Goal: Transaction & Acquisition: Purchase product/service

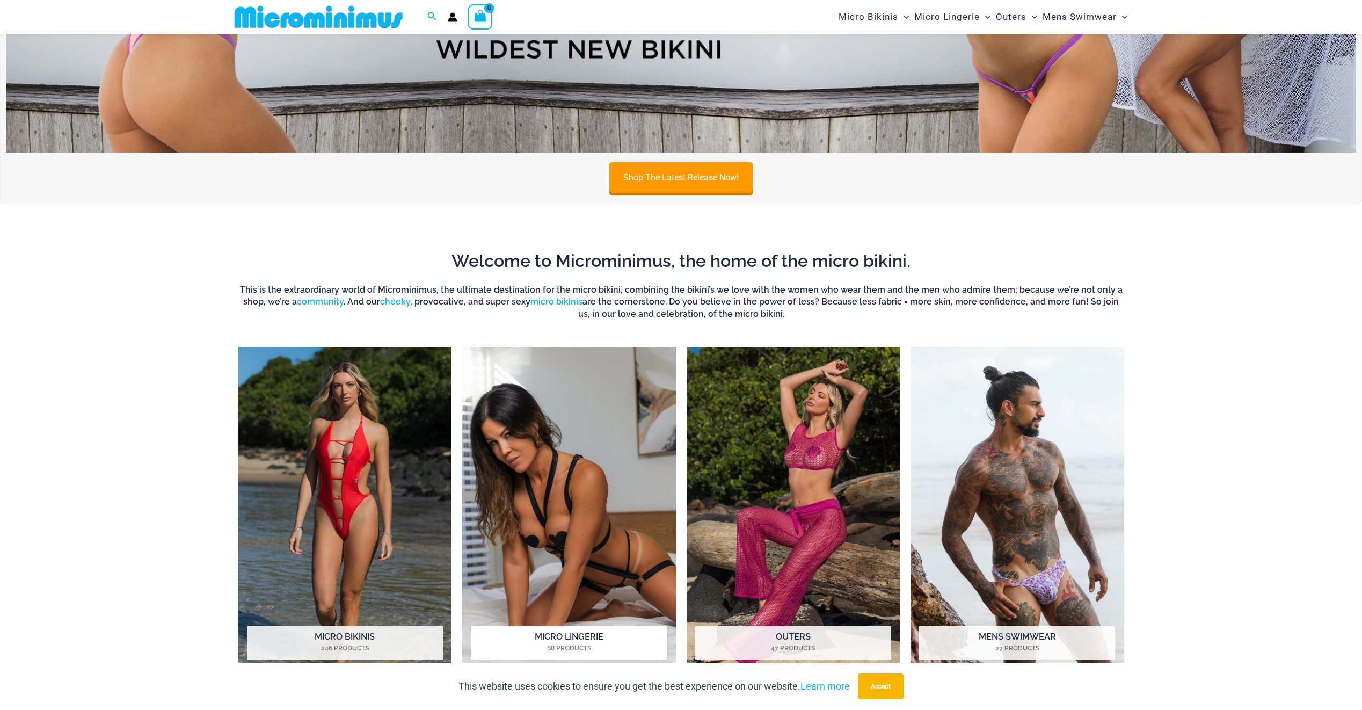
scroll to position [957, 0]
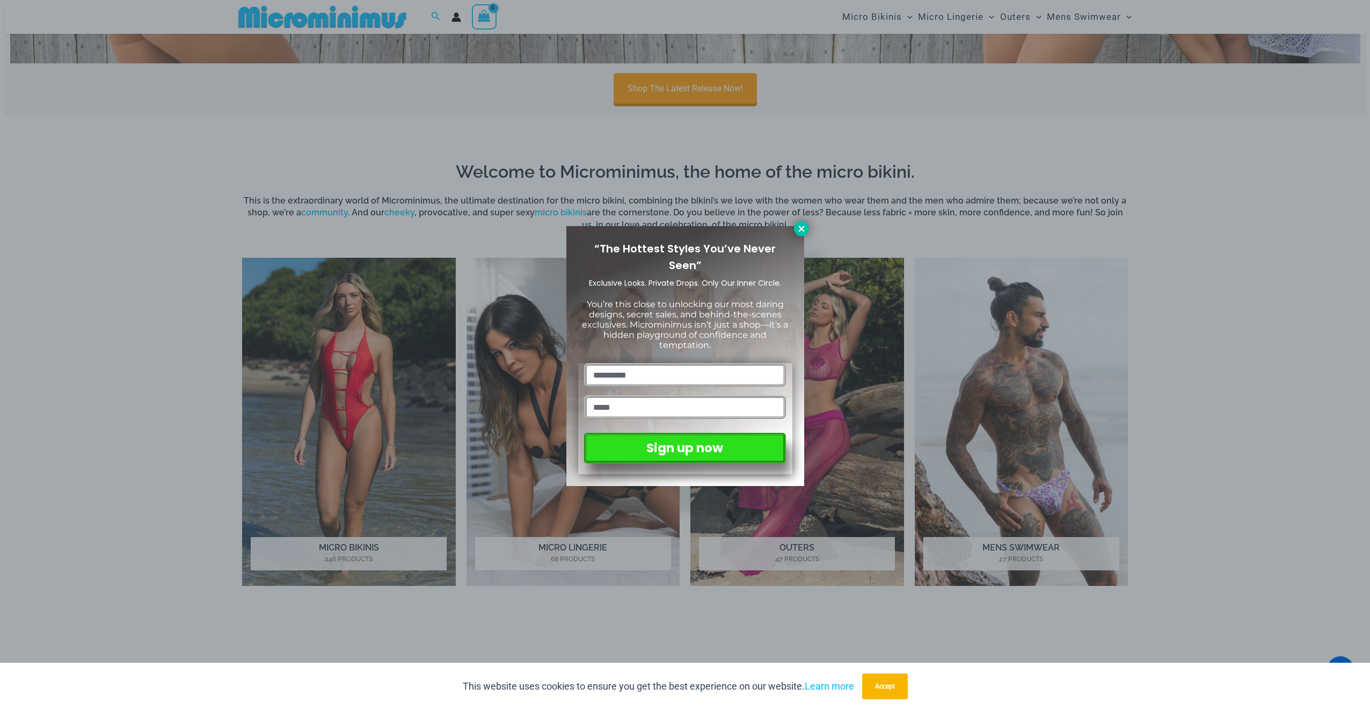
click at [803, 228] on icon at bounding box center [802, 229] width 10 height 10
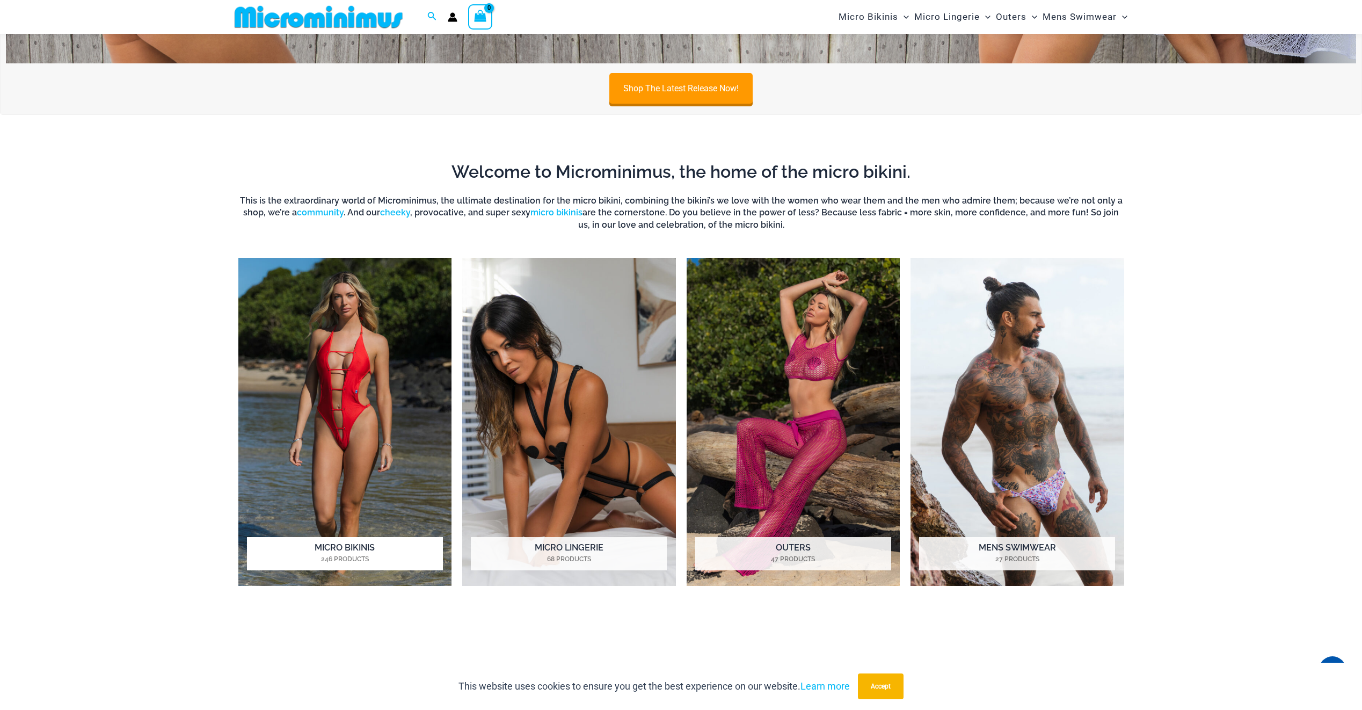
click at [349, 547] on h2 "Micro Bikinis 246 Products" at bounding box center [345, 553] width 196 height 33
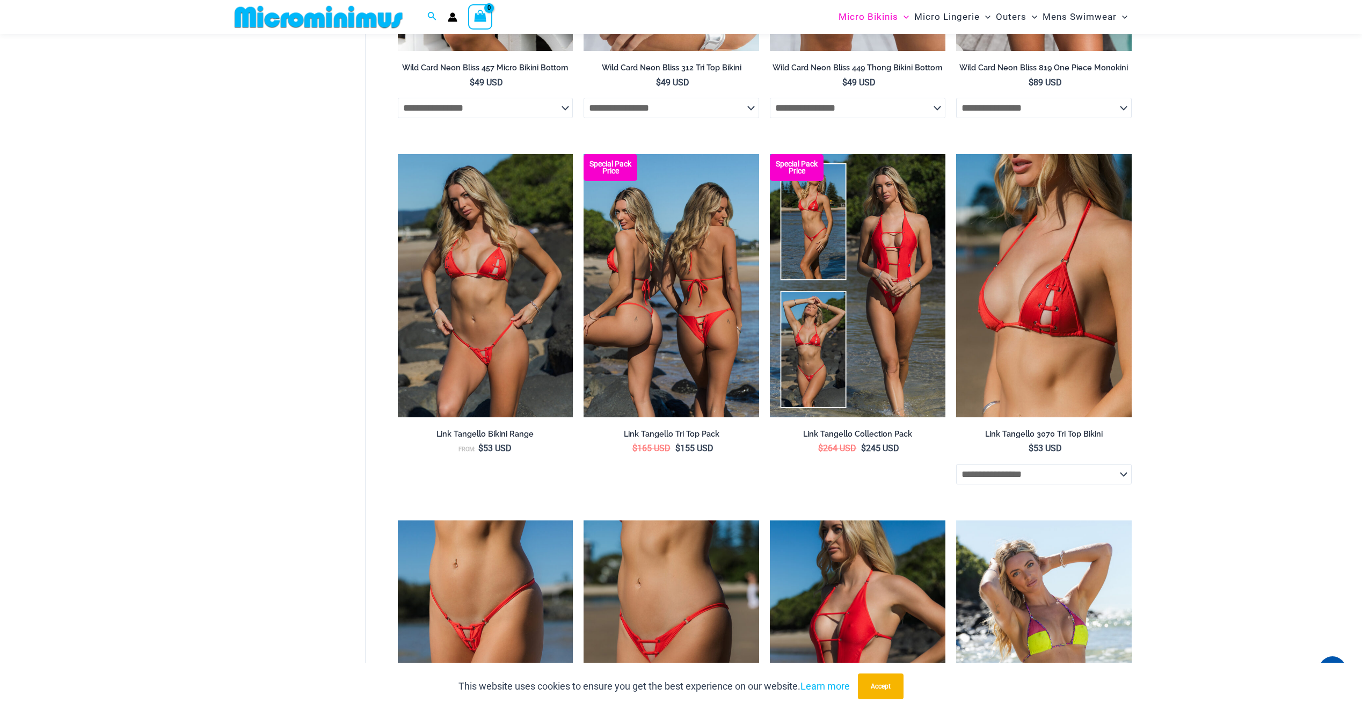
scroll to position [964, 0]
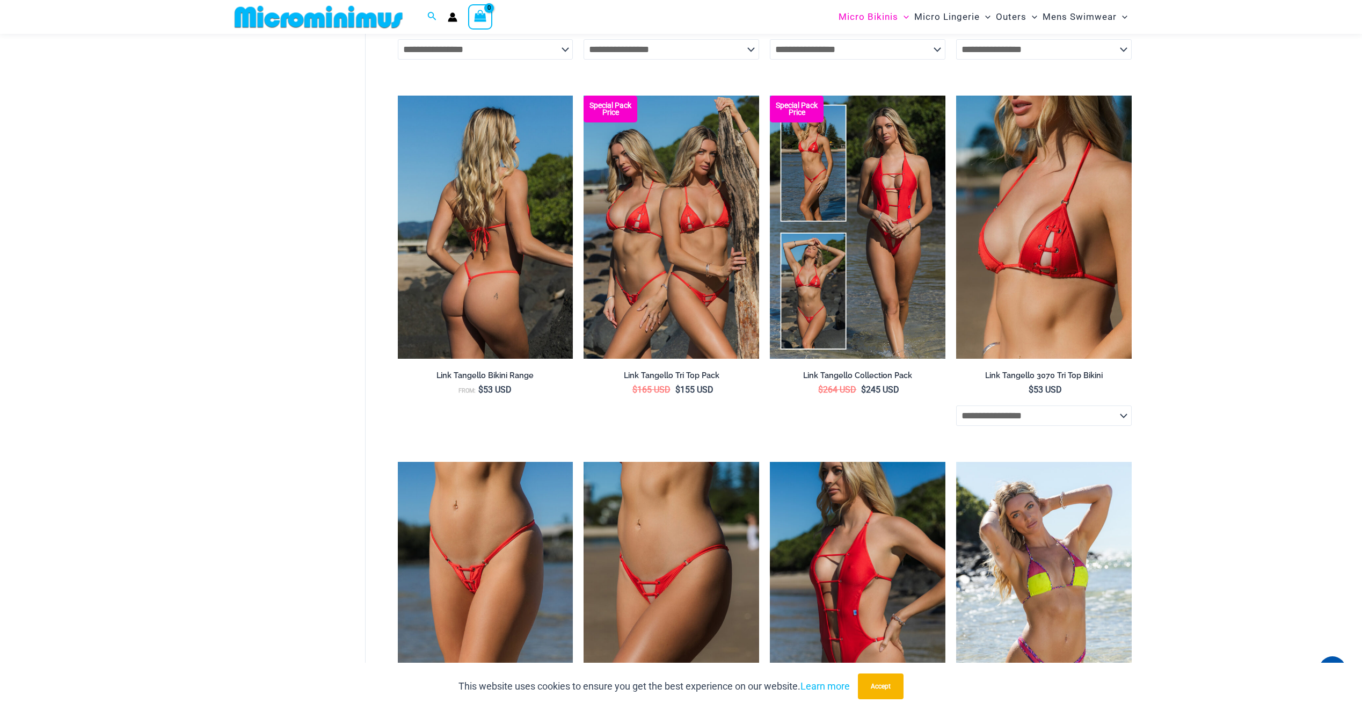
click at [459, 228] on img at bounding box center [486, 227] width 176 height 263
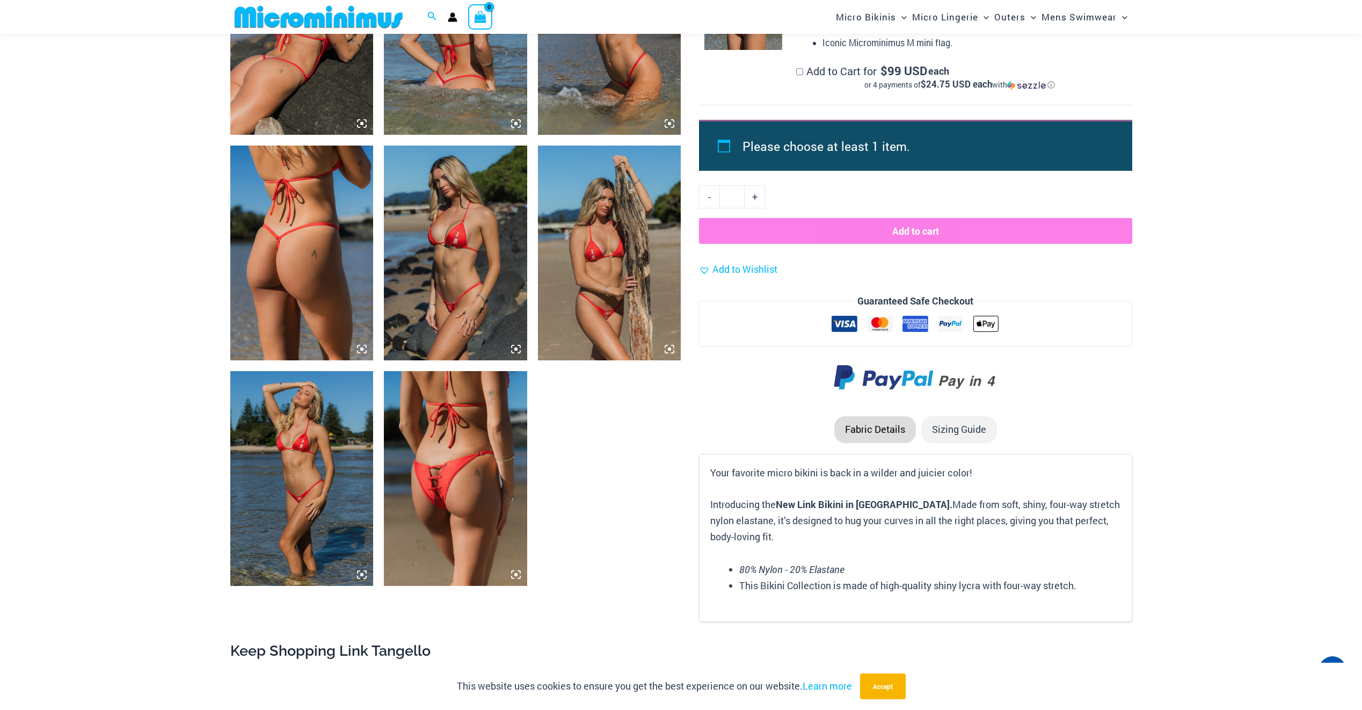
scroll to position [1172, 0]
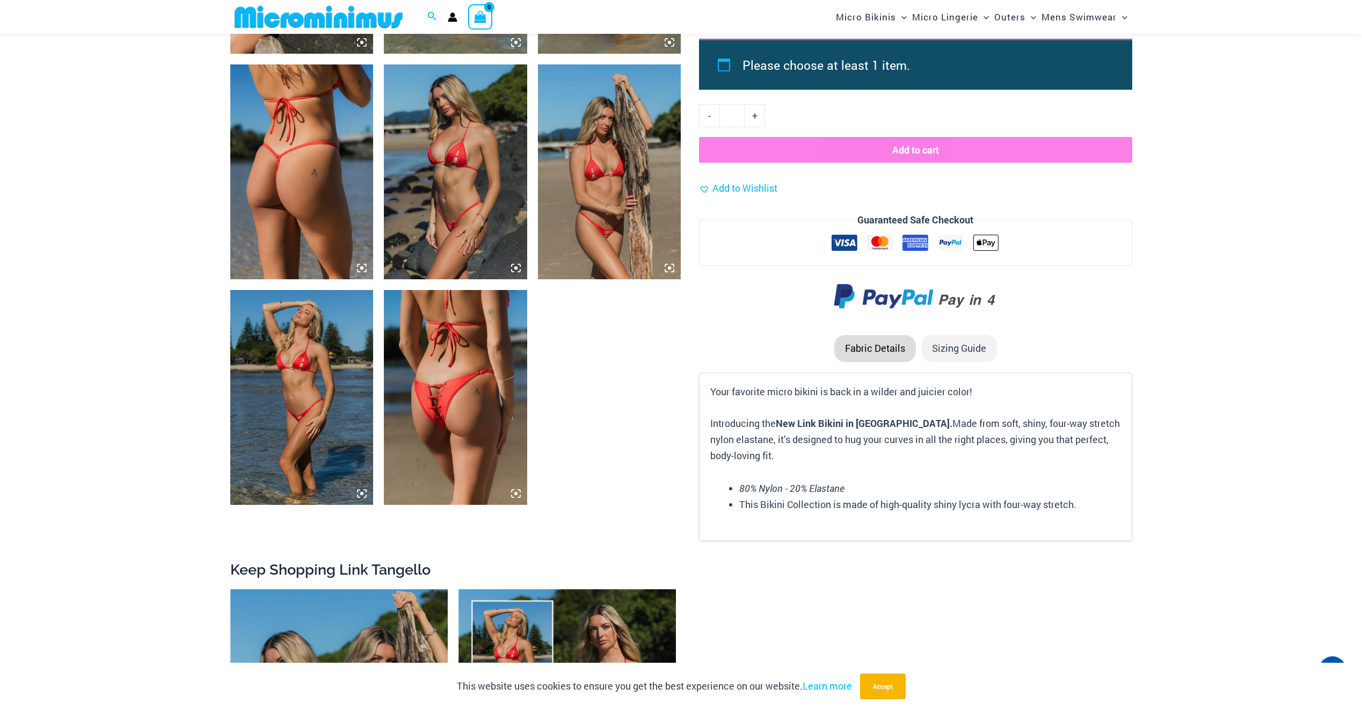
click at [461, 415] on img at bounding box center [455, 397] width 143 height 215
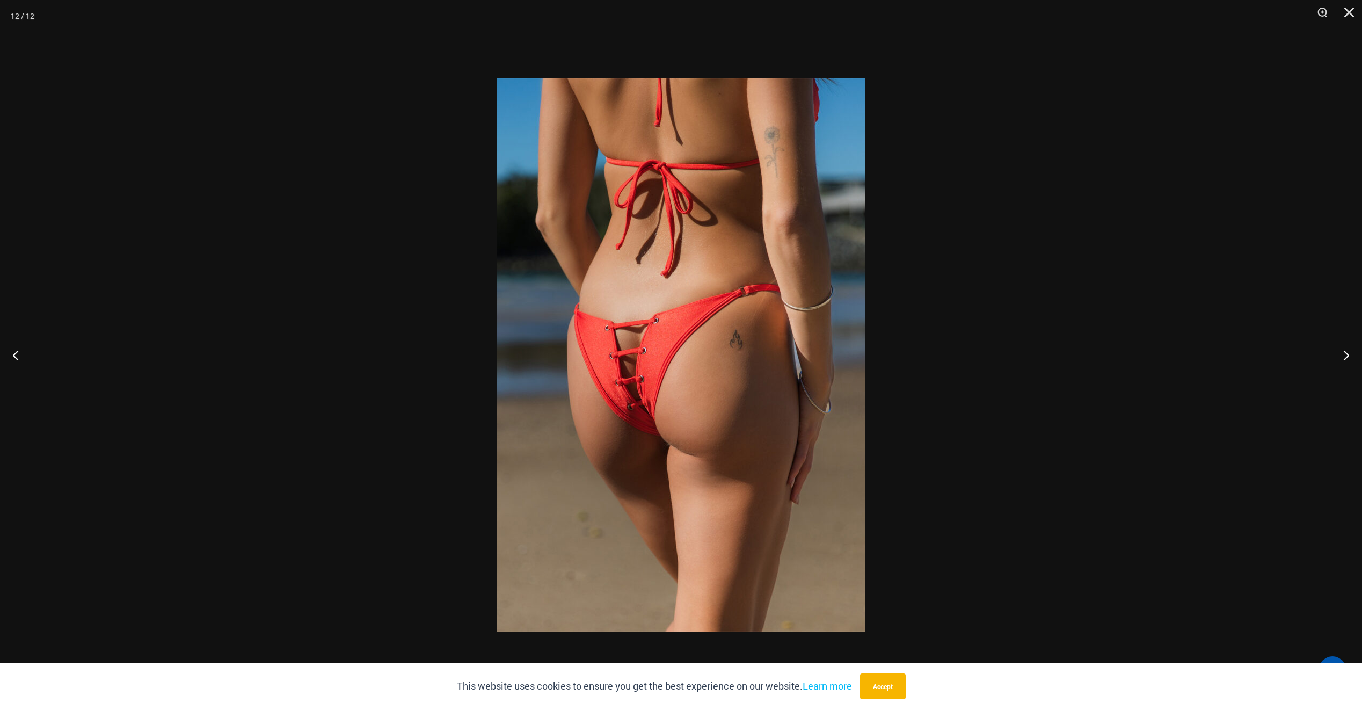
click at [684, 399] on img at bounding box center [681, 354] width 369 height 553
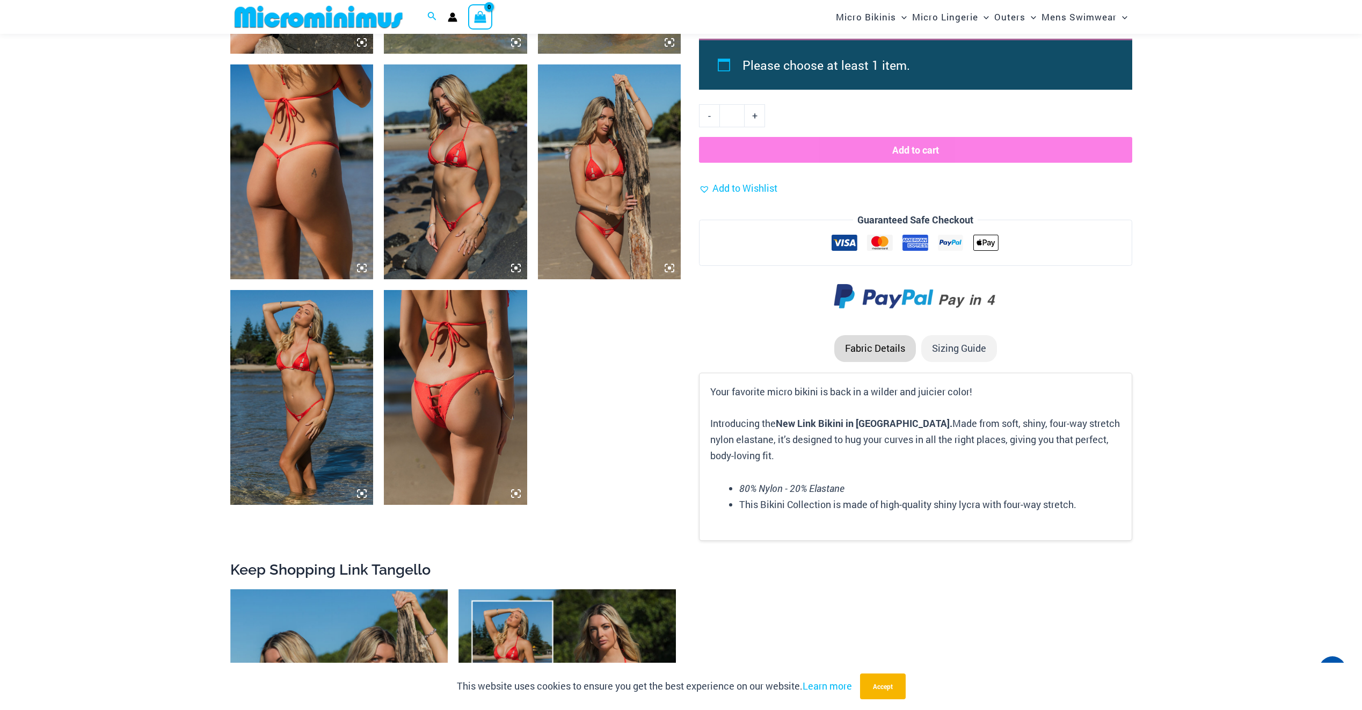
click at [307, 191] on img at bounding box center [301, 171] width 143 height 215
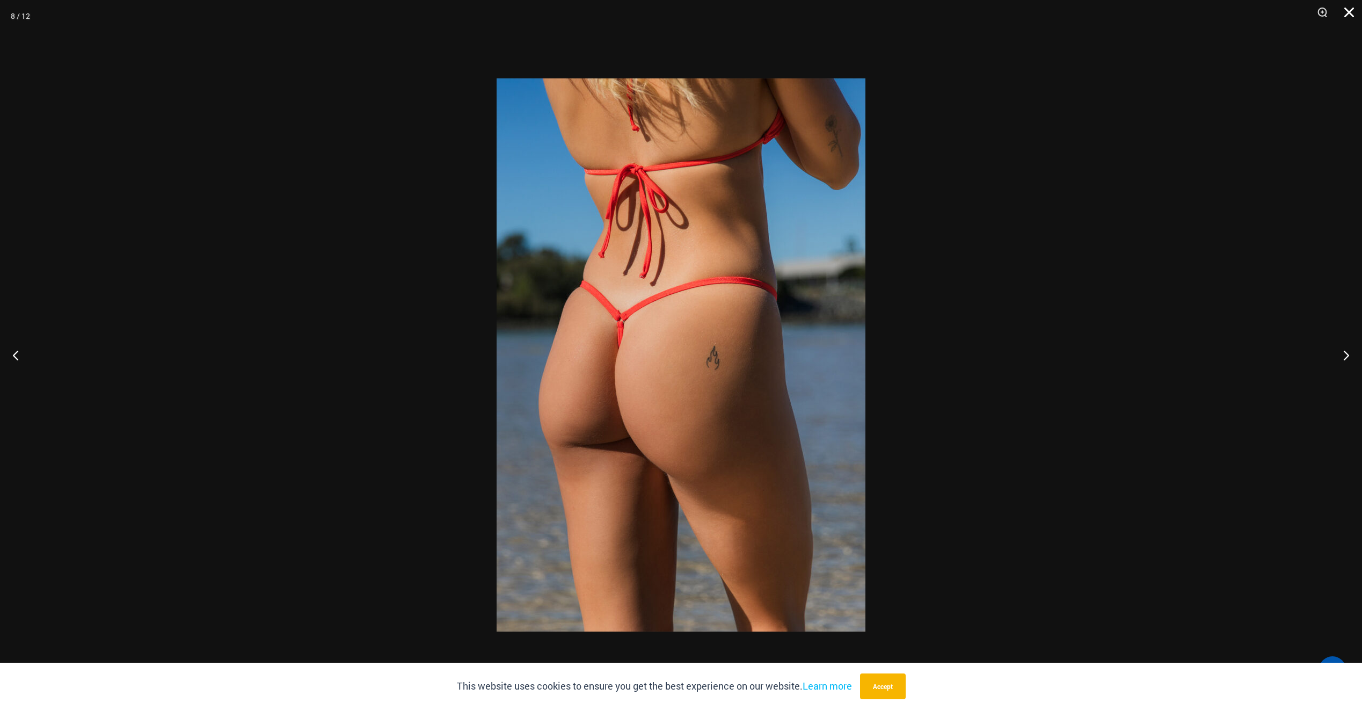
click at [1353, 9] on button "Close" at bounding box center [1345, 16] width 27 height 32
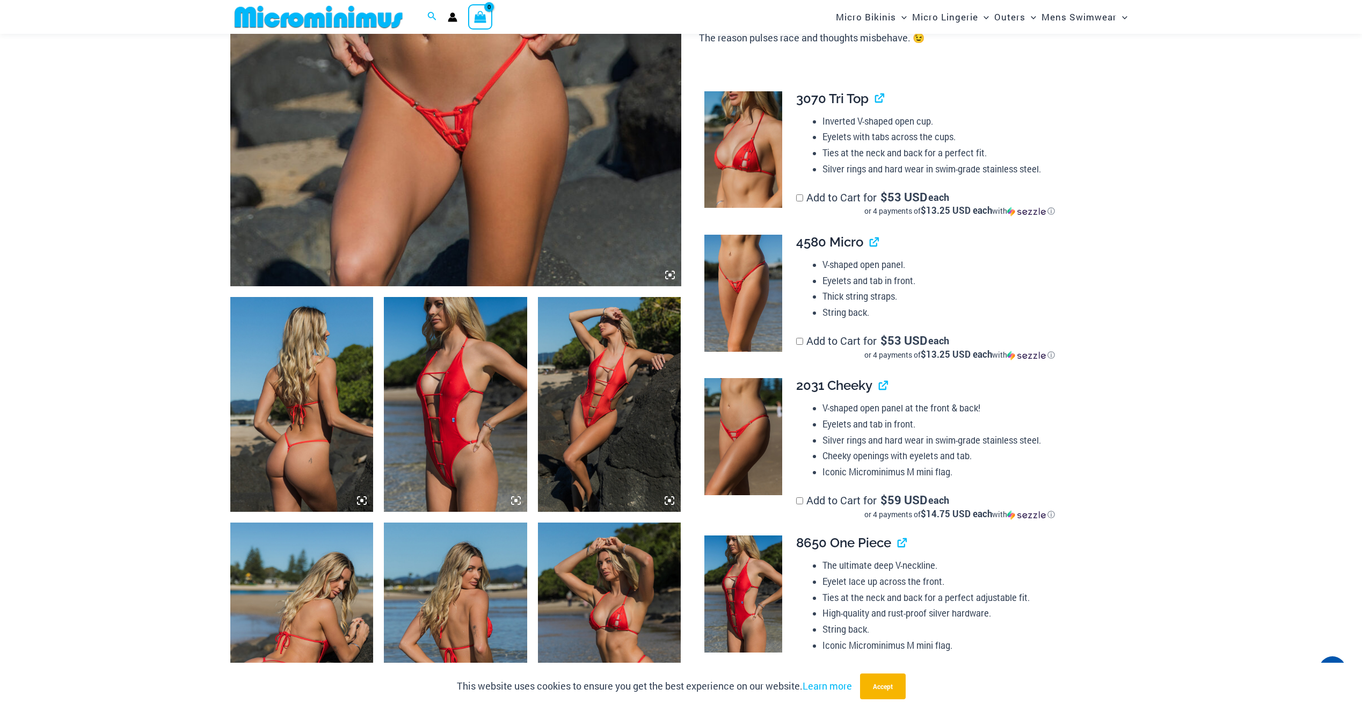
scroll to position [489, 0]
click at [607, 364] on img at bounding box center [609, 403] width 143 height 215
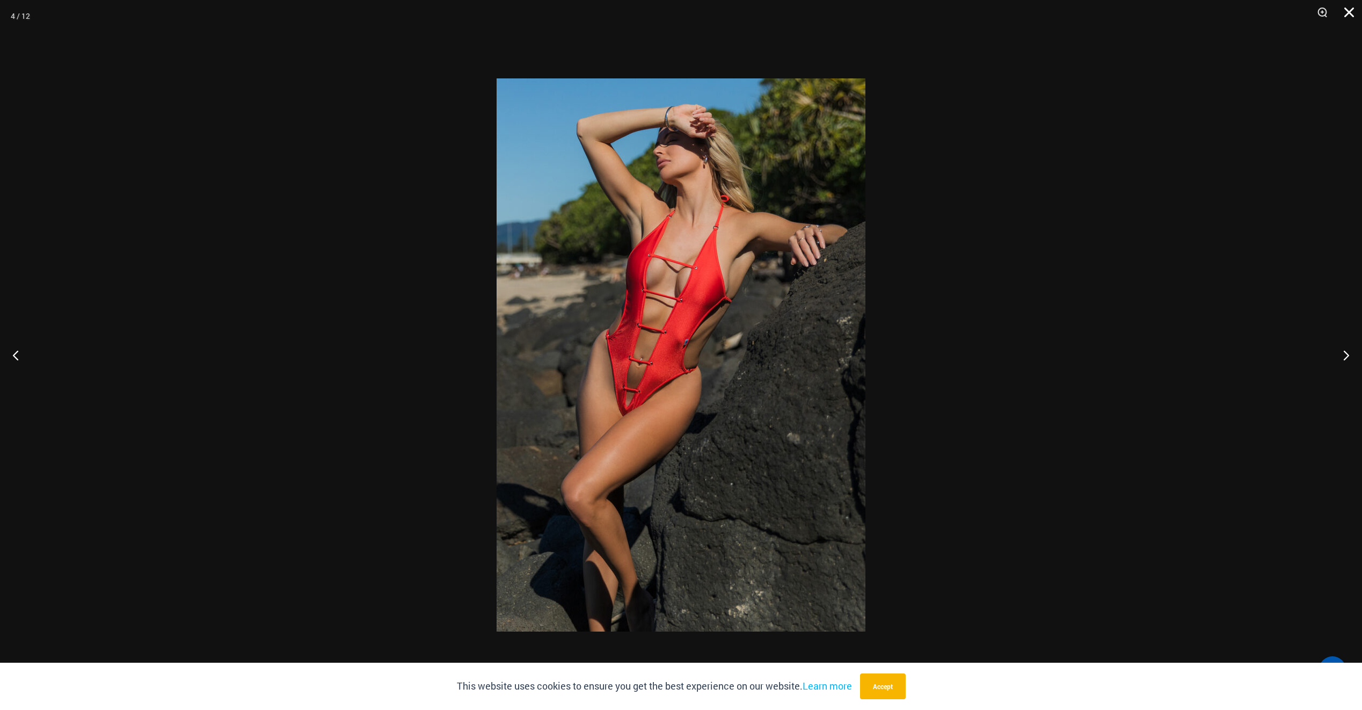
click at [1349, 6] on button "Close" at bounding box center [1345, 16] width 27 height 32
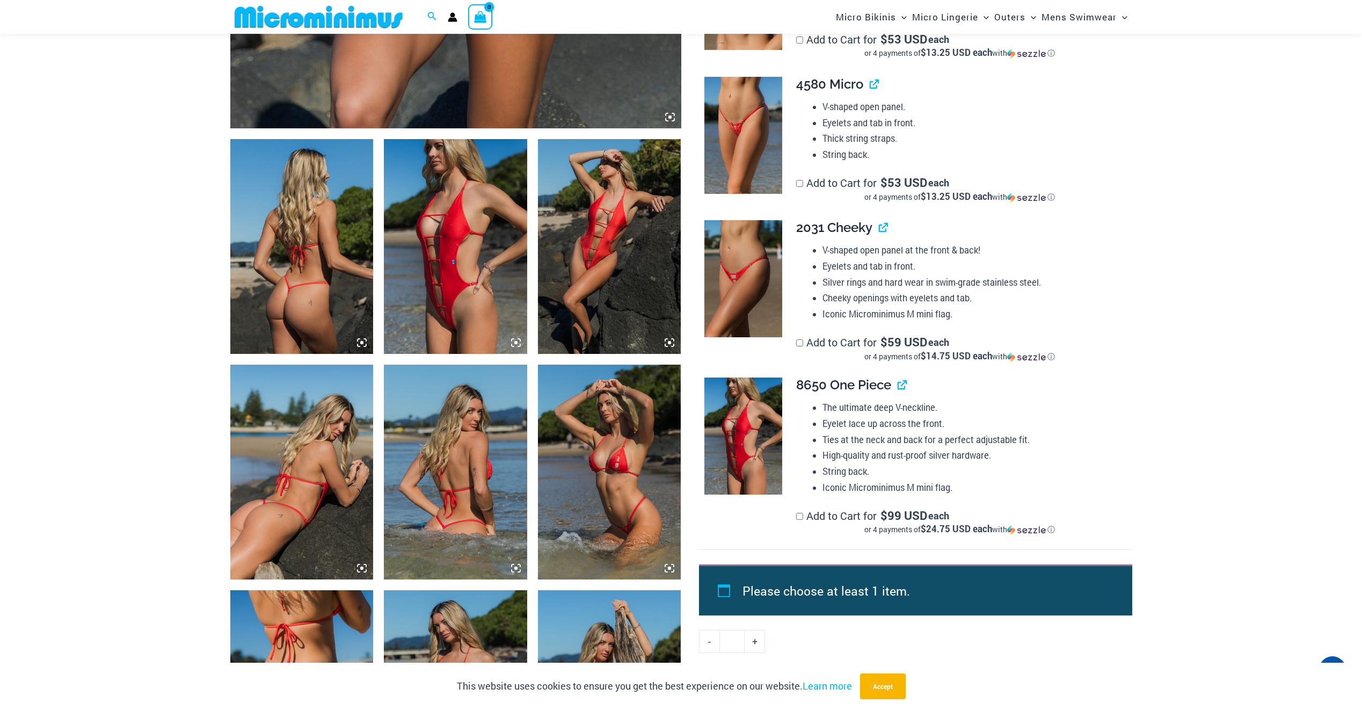
scroll to position [650, 0]
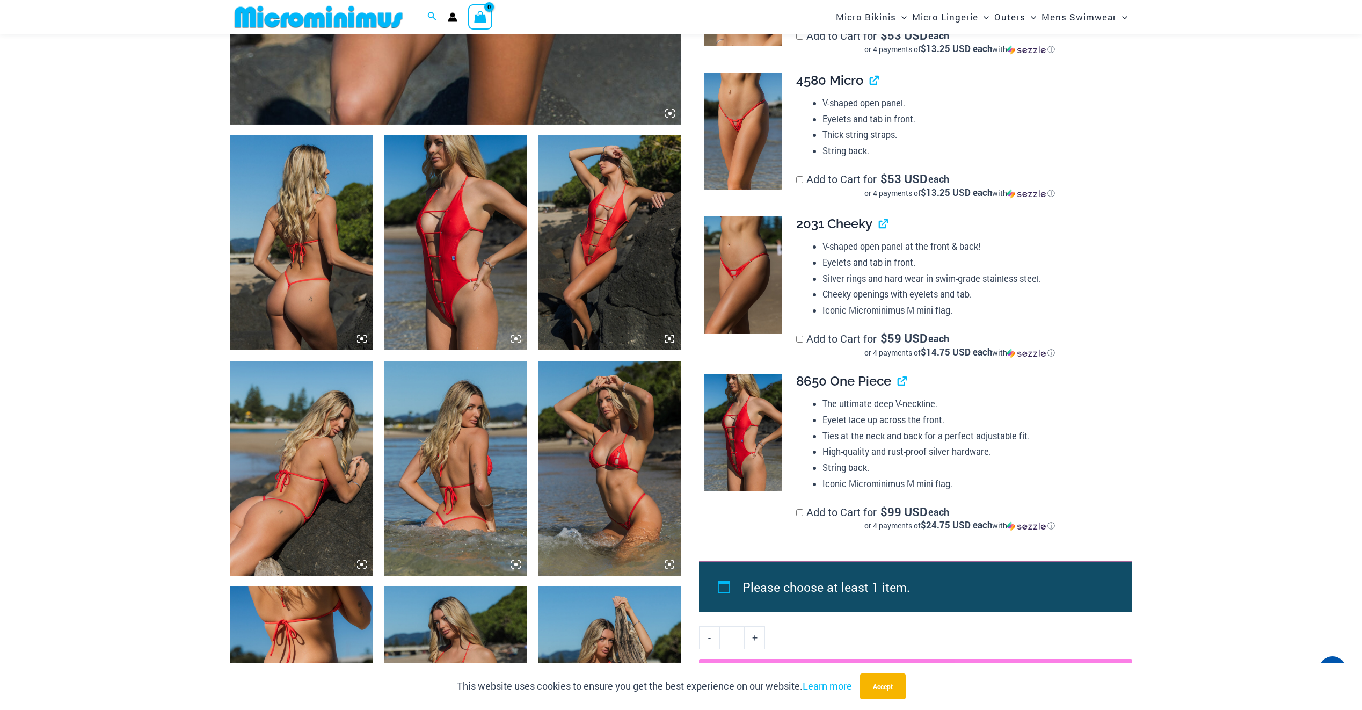
click at [738, 458] on img at bounding box center [744, 432] width 78 height 117
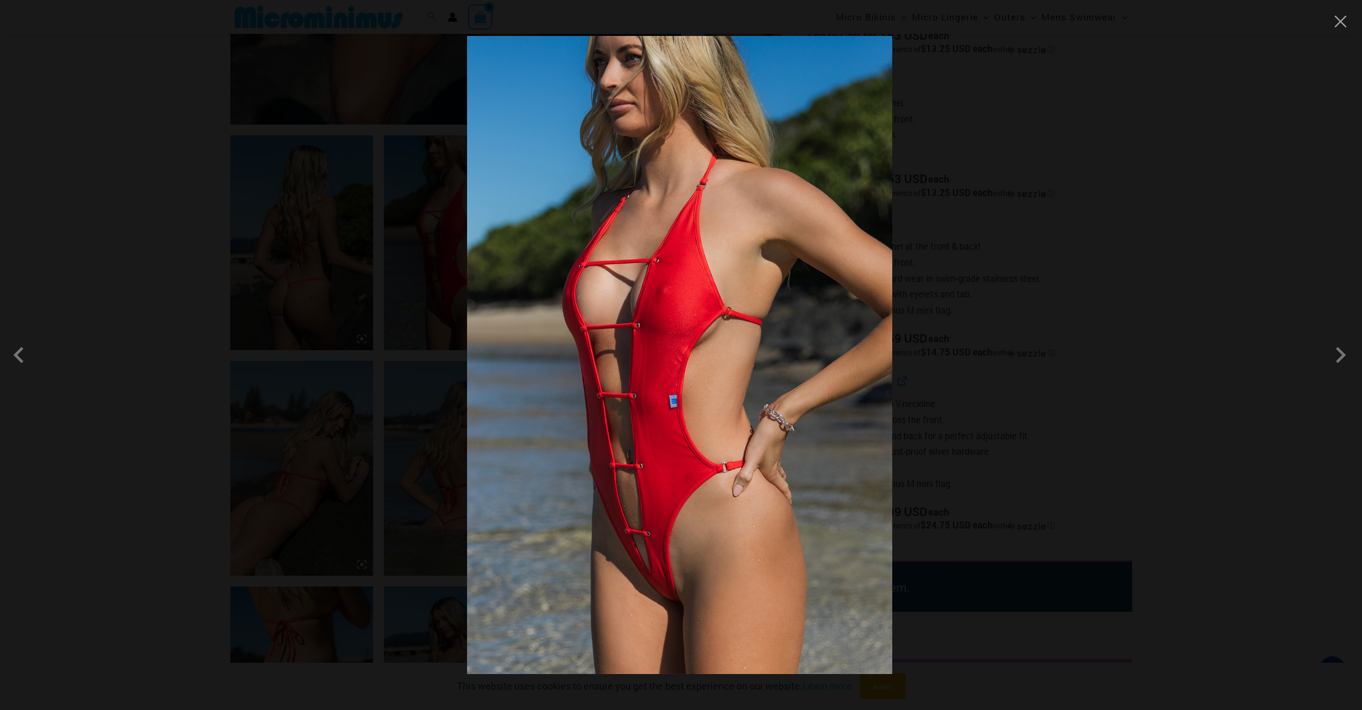
drag, startPoint x: 1331, startPoint y: 24, endPoint x: 1339, endPoint y: 26, distance: 8.2
click at [1332, 24] on div at bounding box center [681, 355] width 1362 height 710
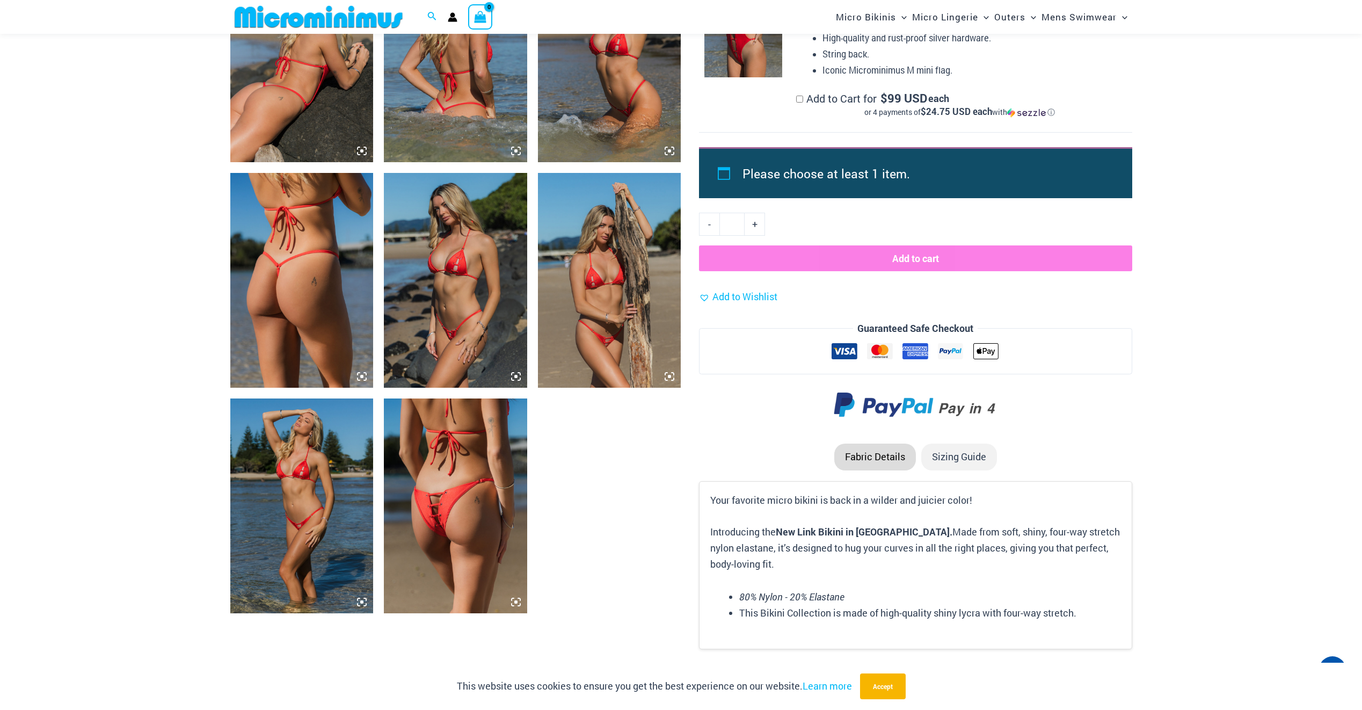
scroll to position [1187, 0]
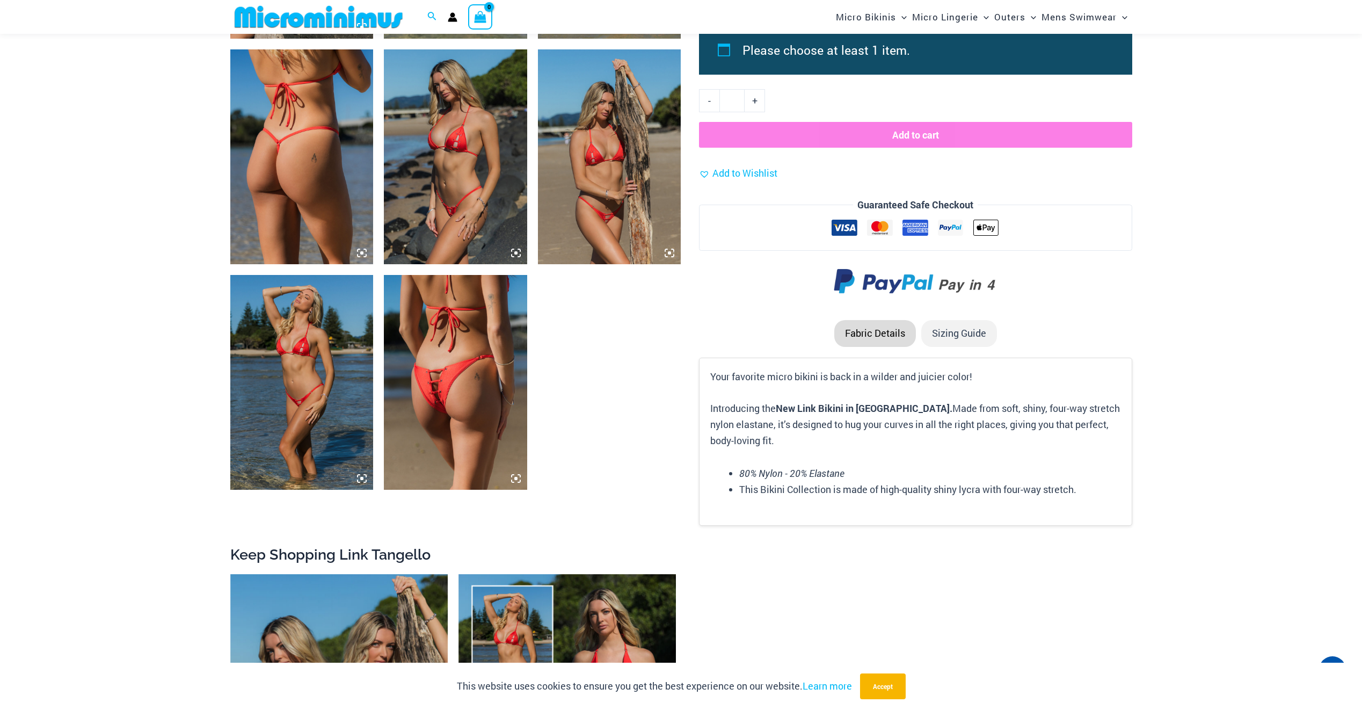
click at [469, 372] on img at bounding box center [455, 382] width 143 height 215
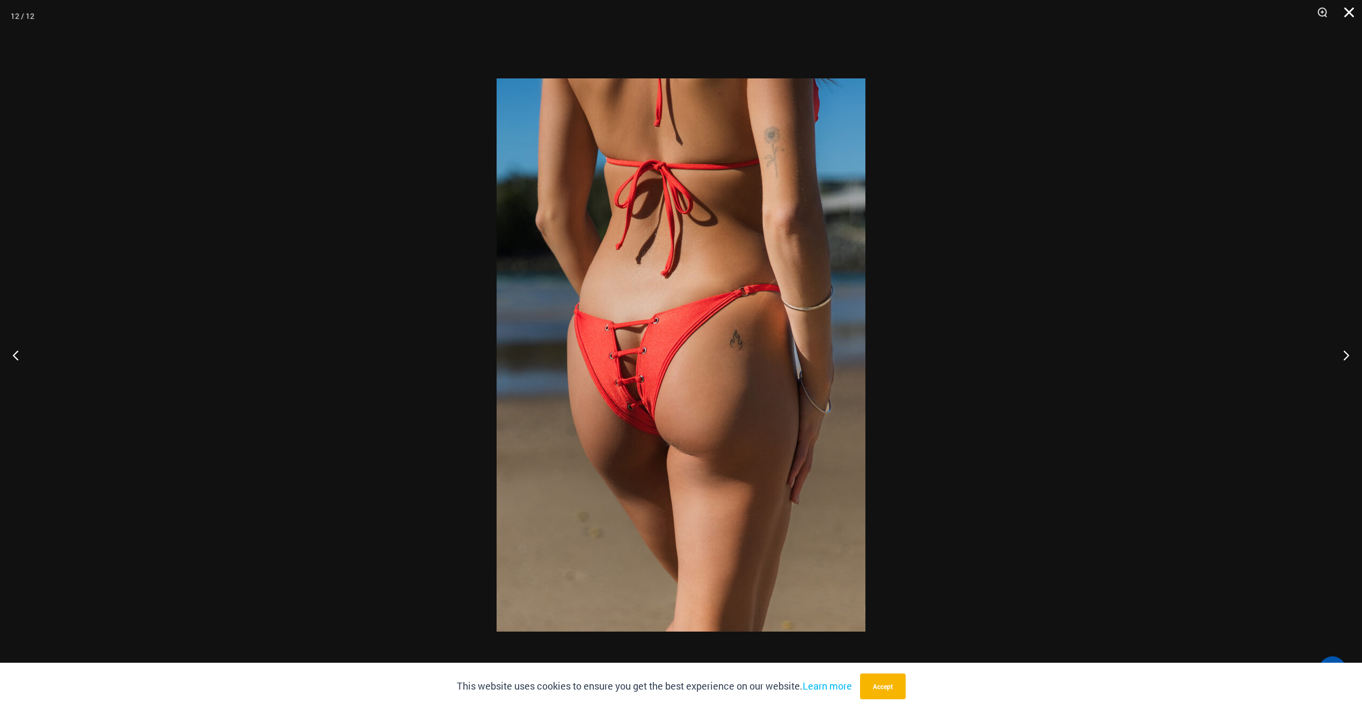
click at [1349, 11] on button "Close" at bounding box center [1345, 16] width 27 height 32
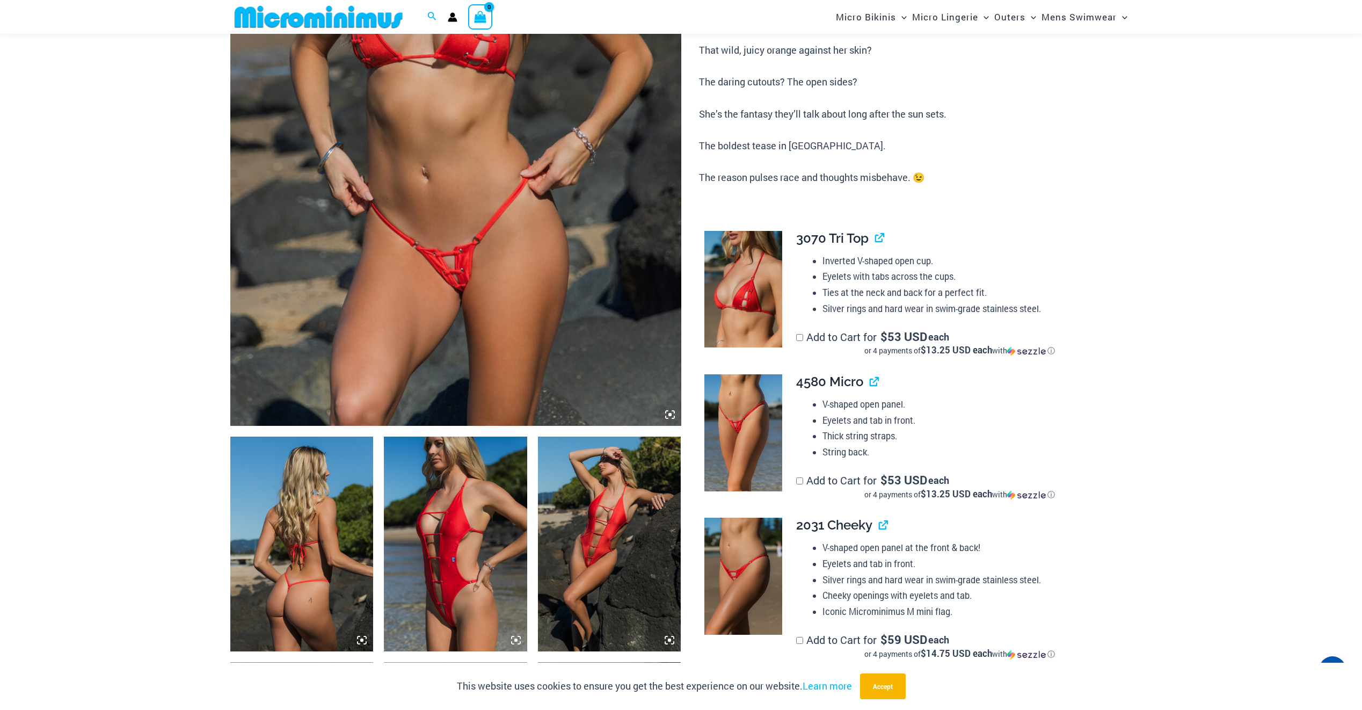
scroll to position [435, 0]
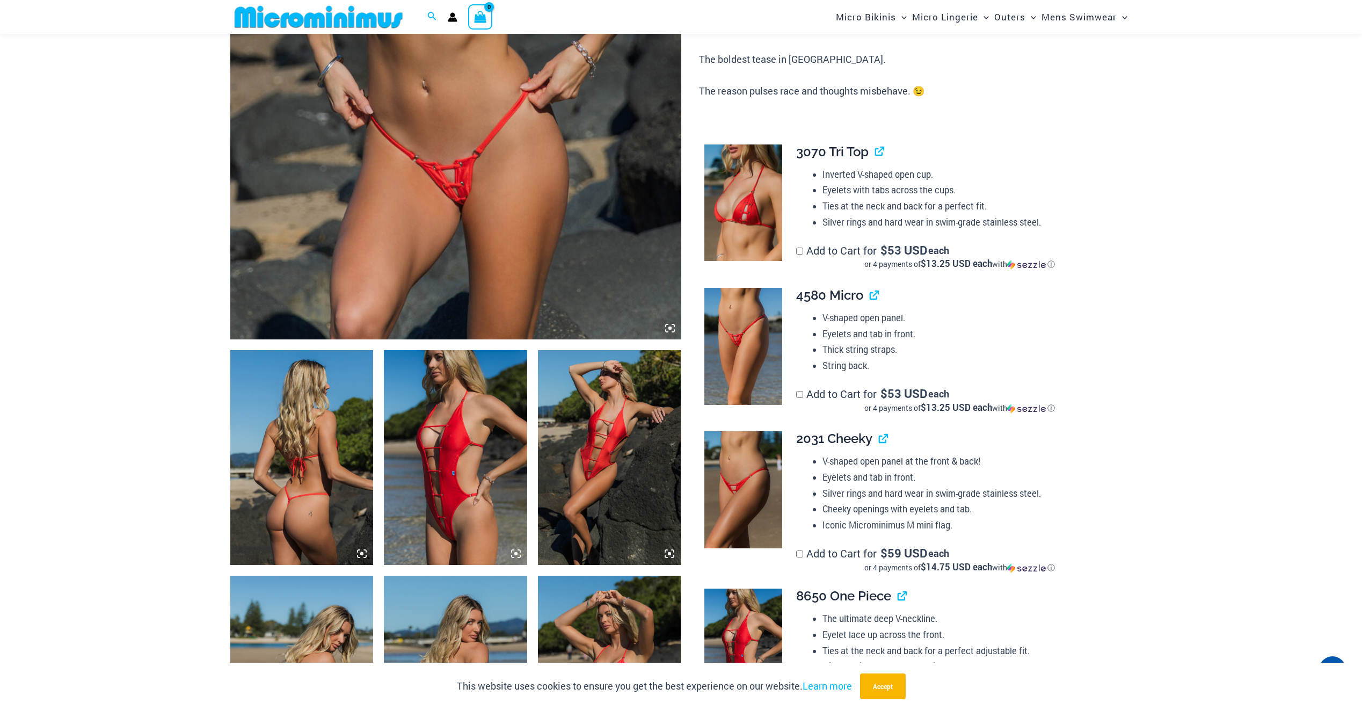
click at [384, 438] on img at bounding box center [455, 457] width 143 height 215
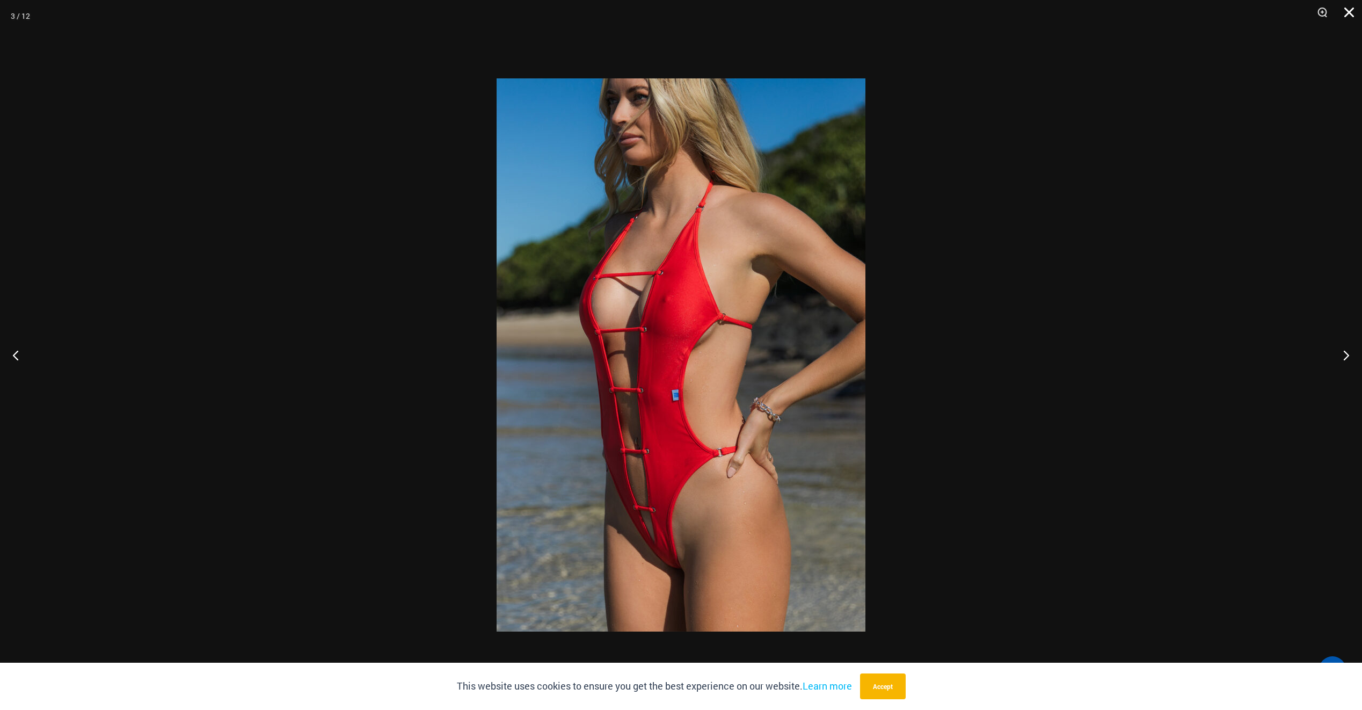
click at [1354, 14] on button "Close" at bounding box center [1345, 16] width 27 height 32
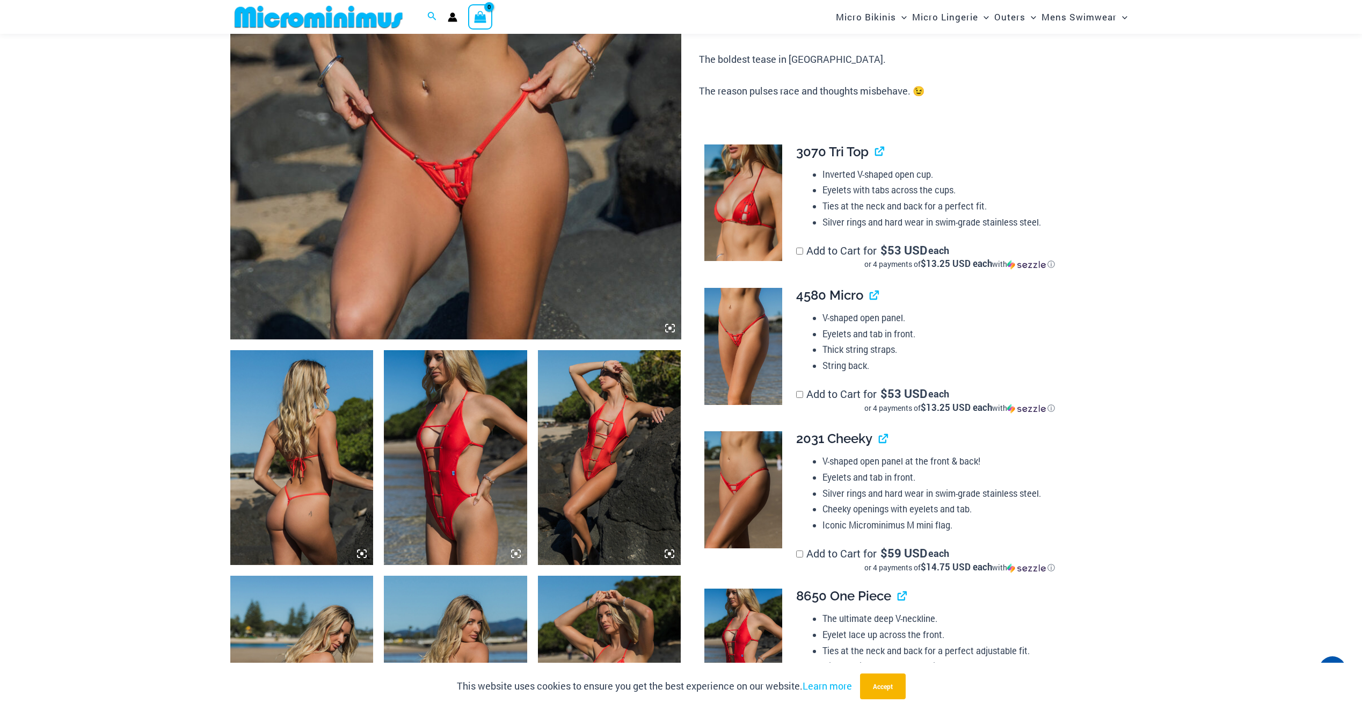
click at [570, 426] on img at bounding box center [609, 457] width 143 height 215
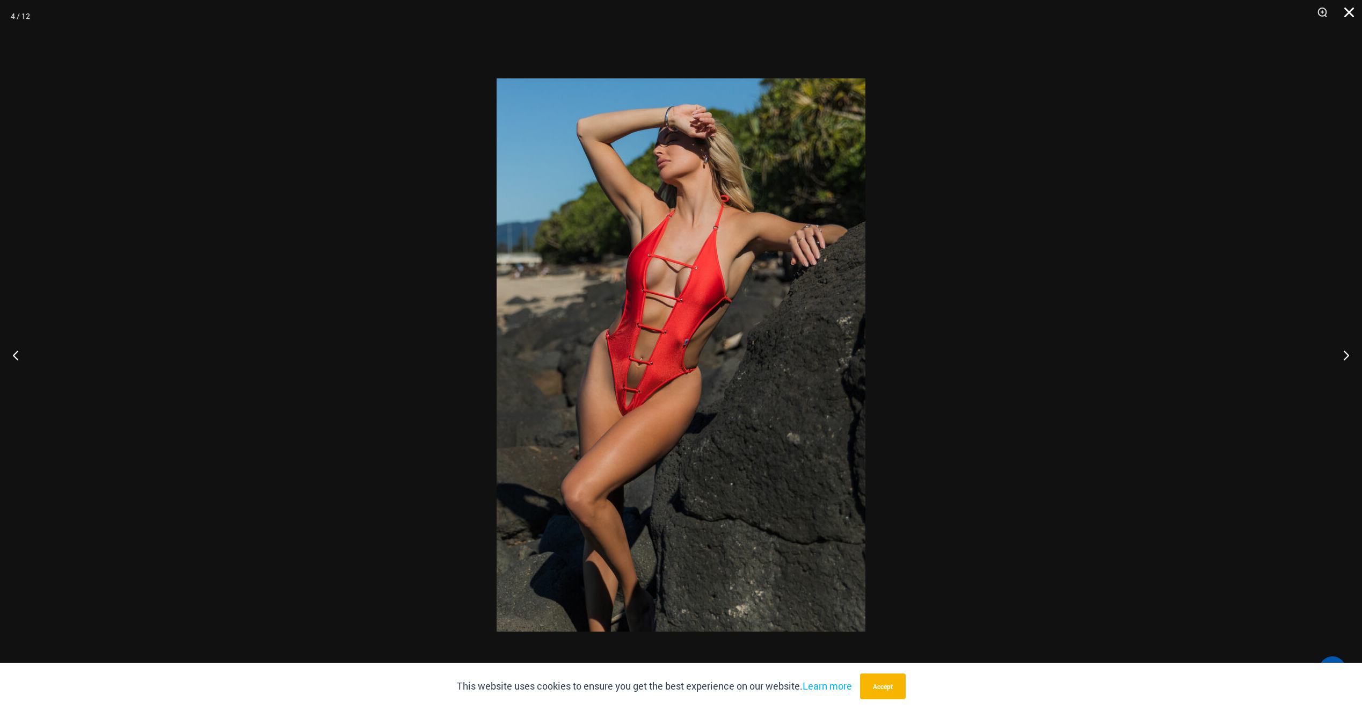
click at [1355, 13] on button "Close" at bounding box center [1345, 16] width 27 height 32
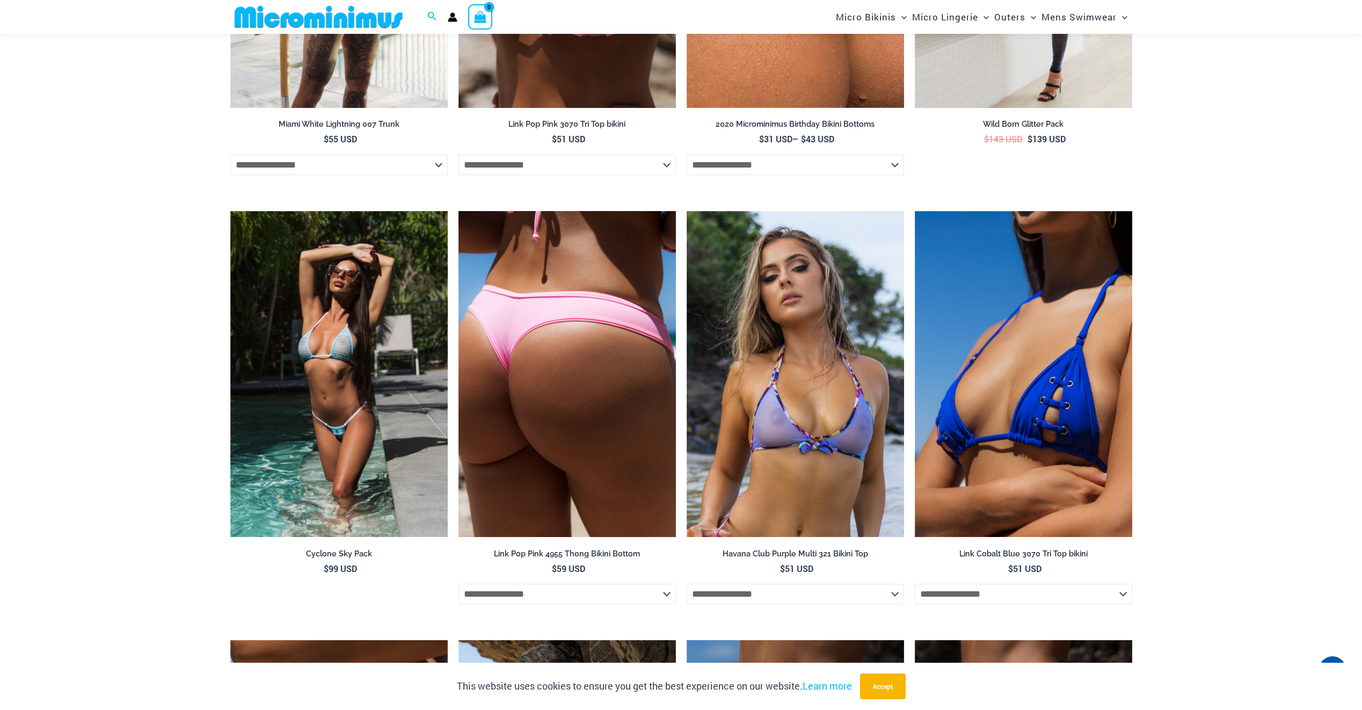
scroll to position [2959, 0]
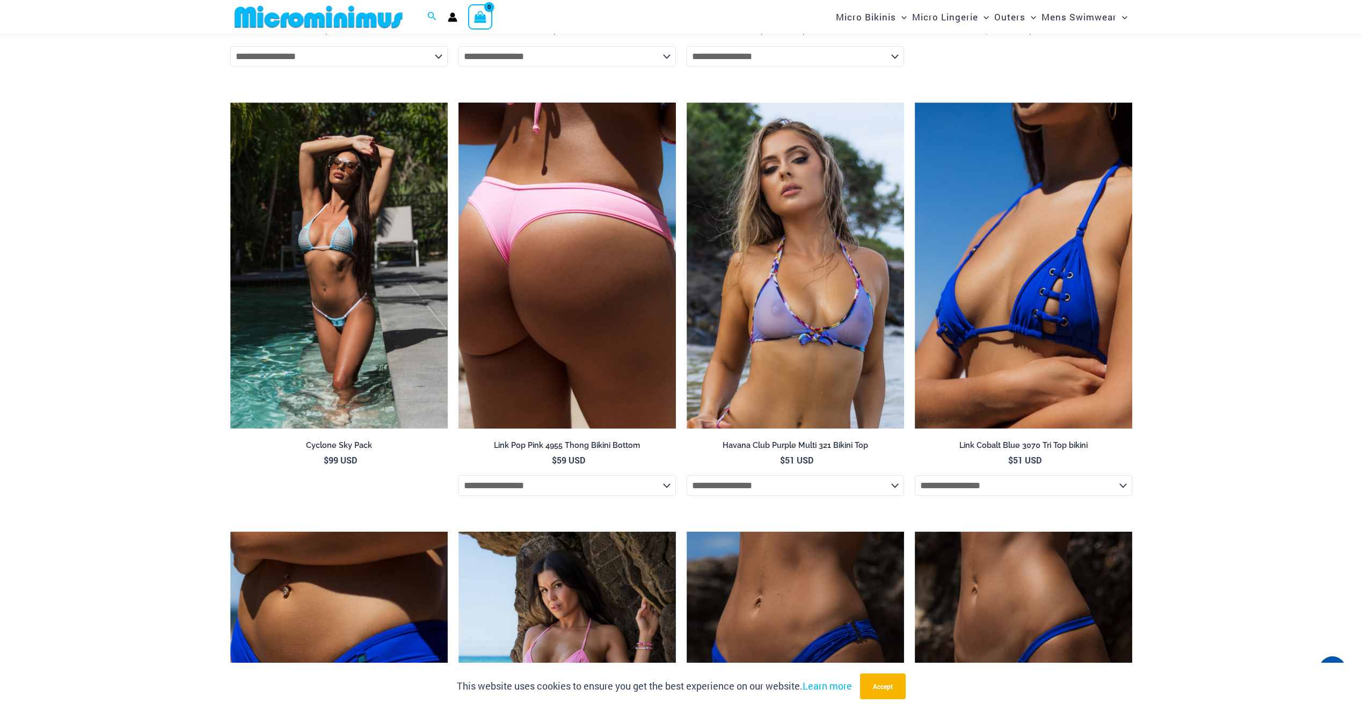
click at [581, 279] on img at bounding box center [567, 266] width 217 height 326
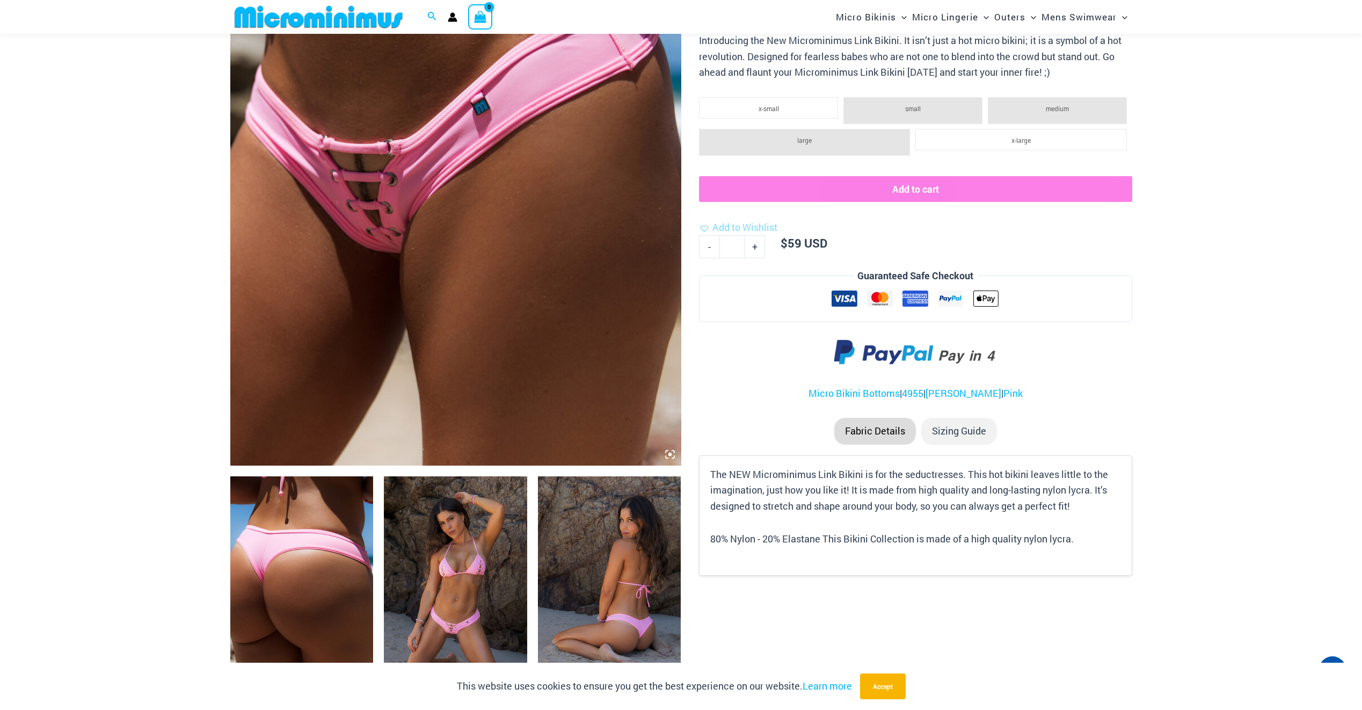
scroll to position [528, 0]
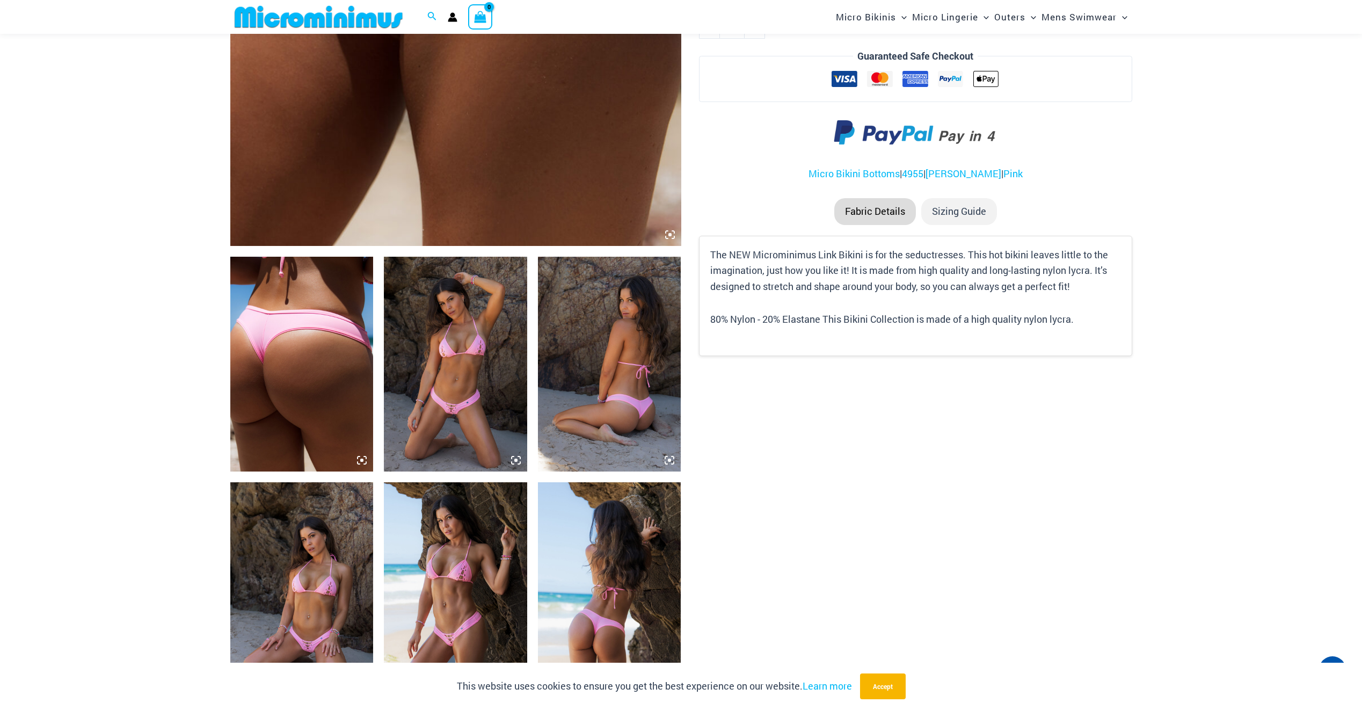
click at [440, 375] on img at bounding box center [455, 364] width 143 height 215
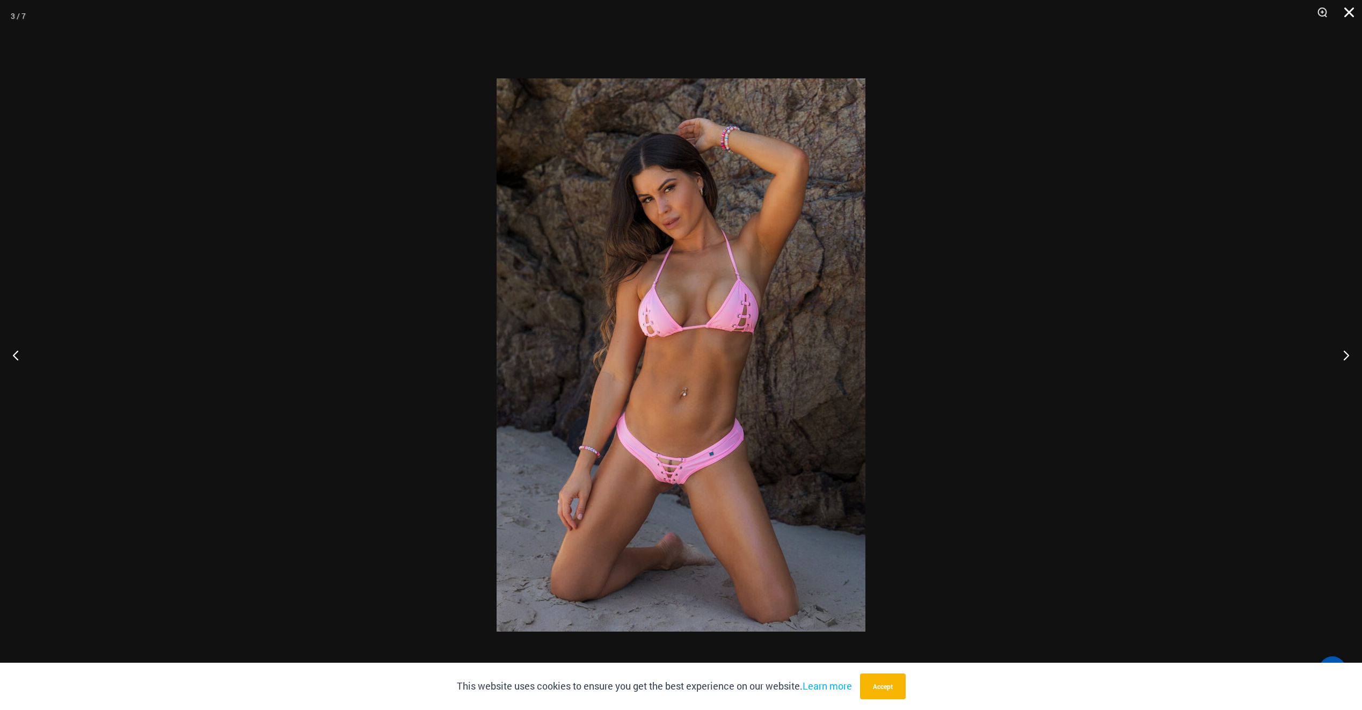
click at [1347, 11] on button "Close" at bounding box center [1345, 16] width 27 height 32
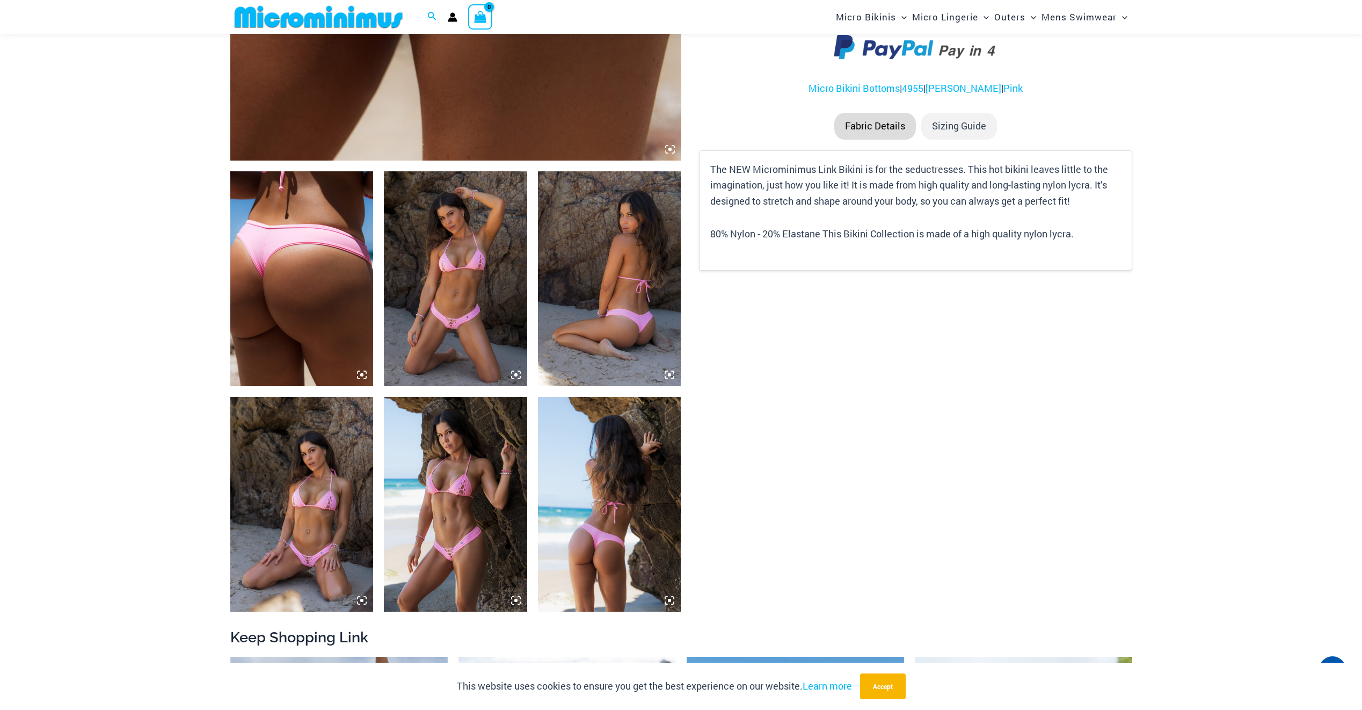
scroll to position [636, 0]
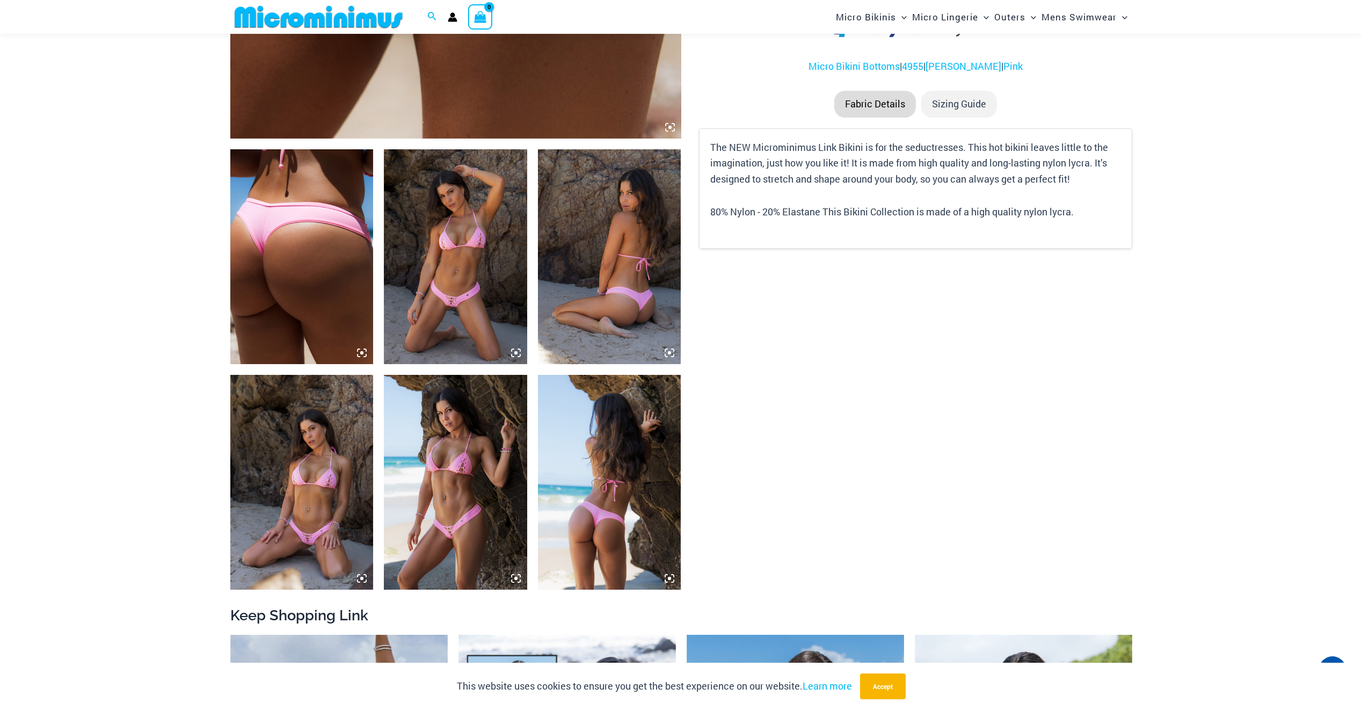
click at [316, 497] on img at bounding box center [301, 482] width 143 height 215
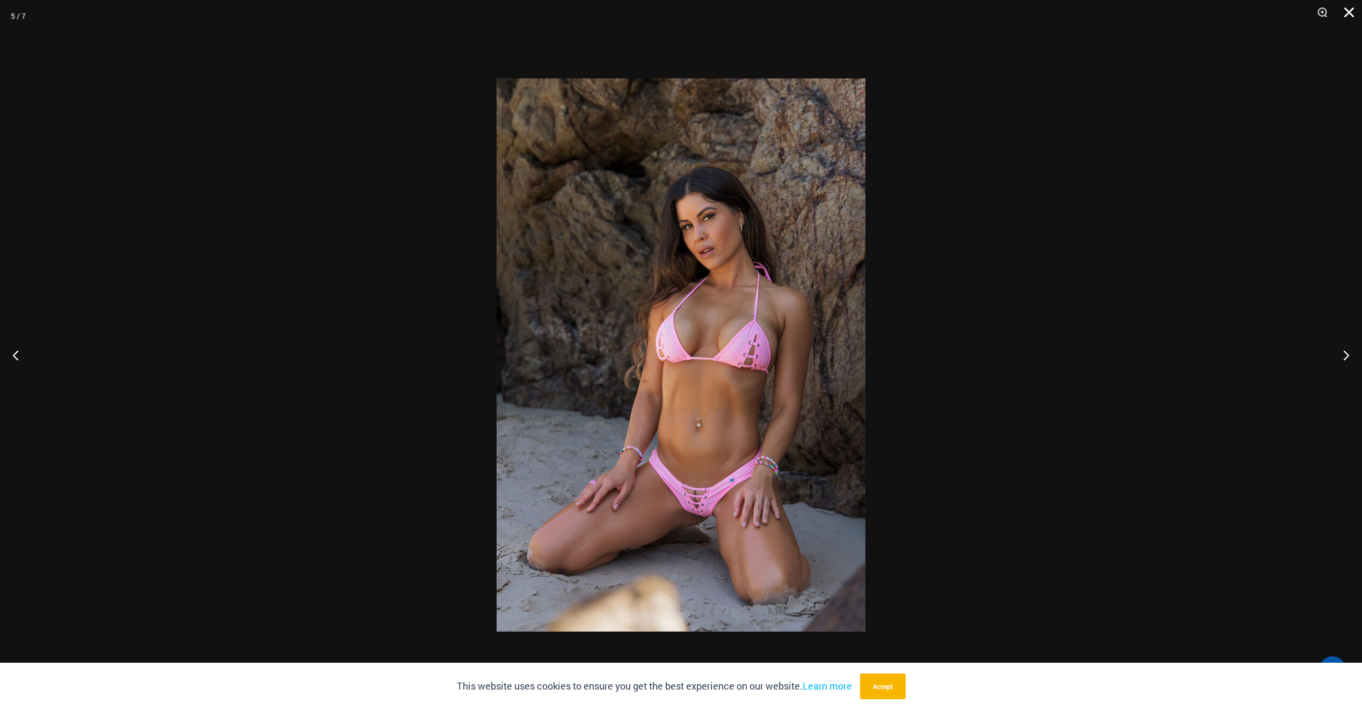
click at [1354, 20] on button "Close" at bounding box center [1345, 16] width 27 height 32
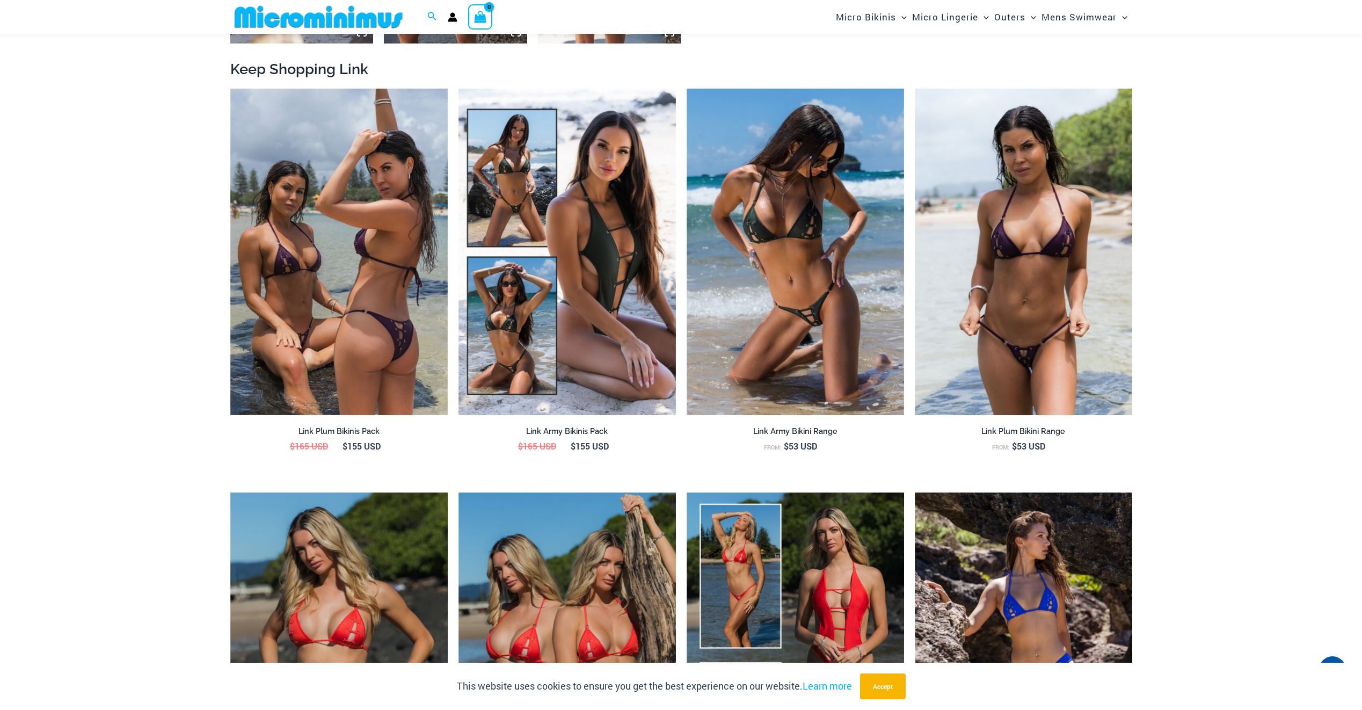
scroll to position [1226, 0]
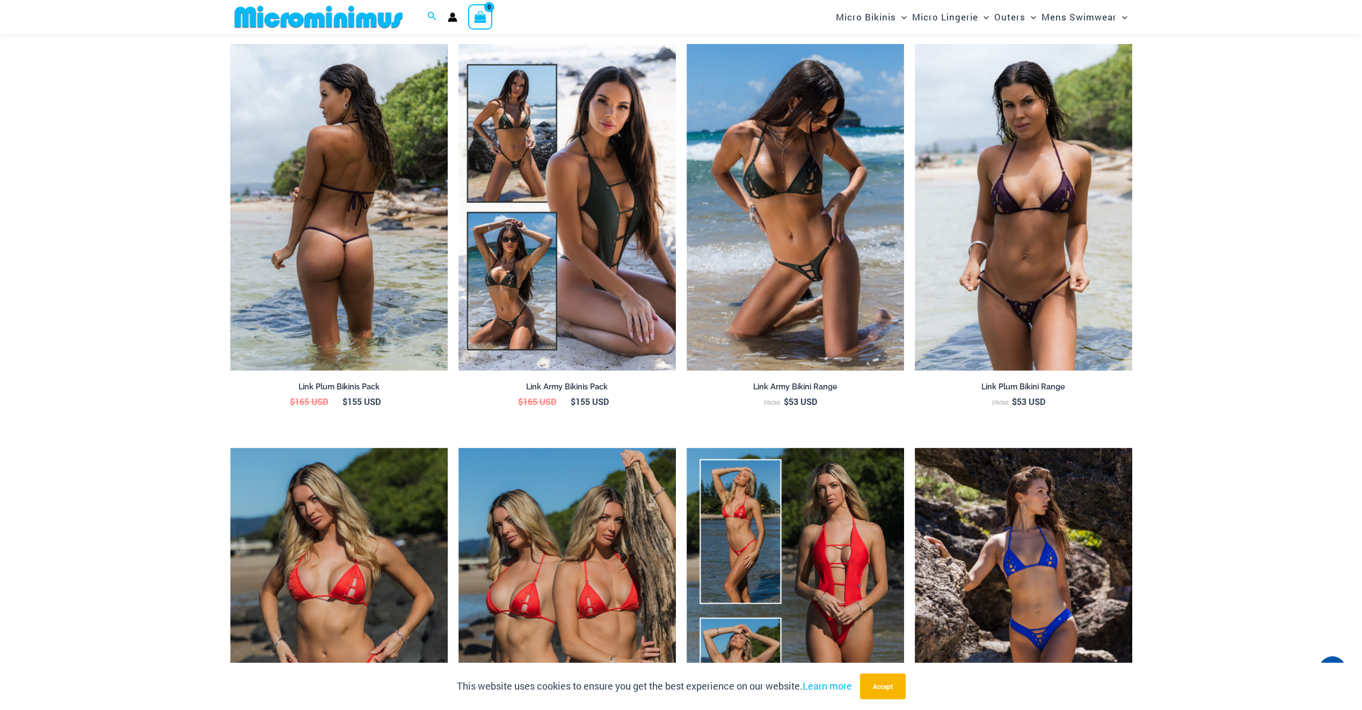
click at [396, 188] on img at bounding box center [338, 207] width 217 height 326
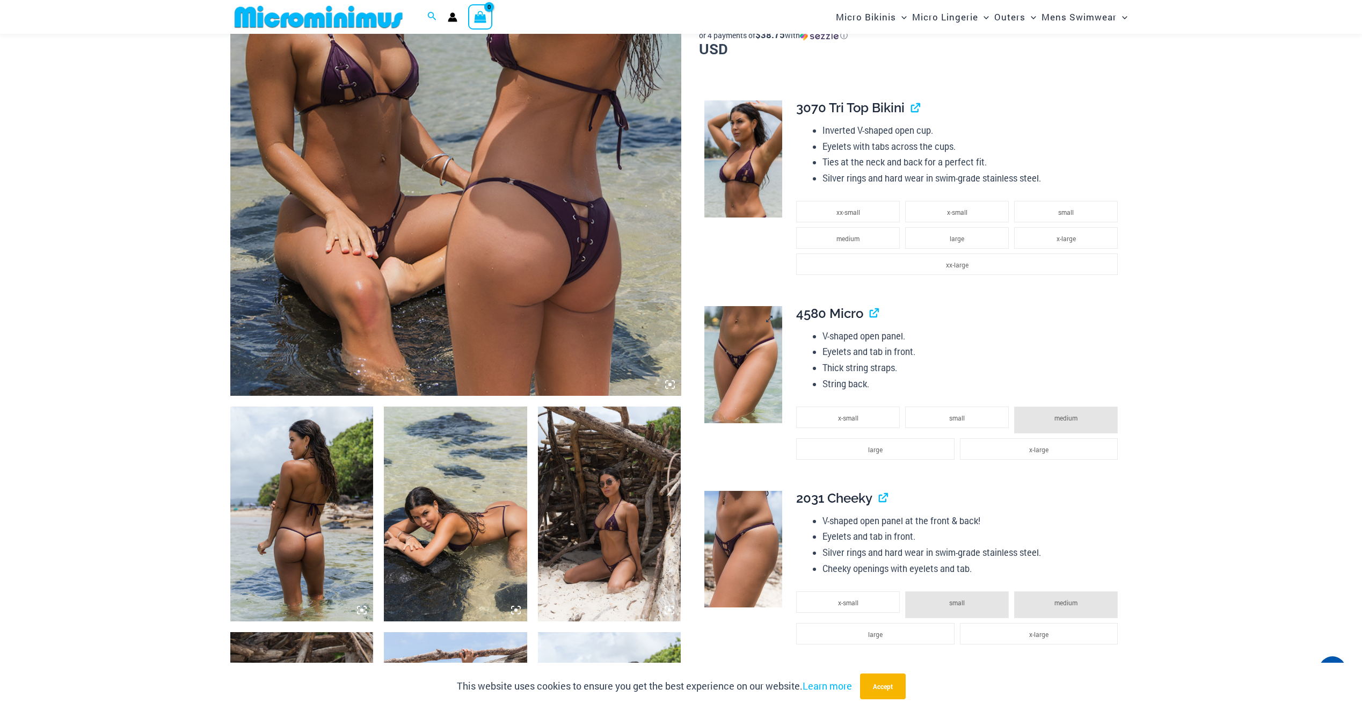
scroll to position [375, 0]
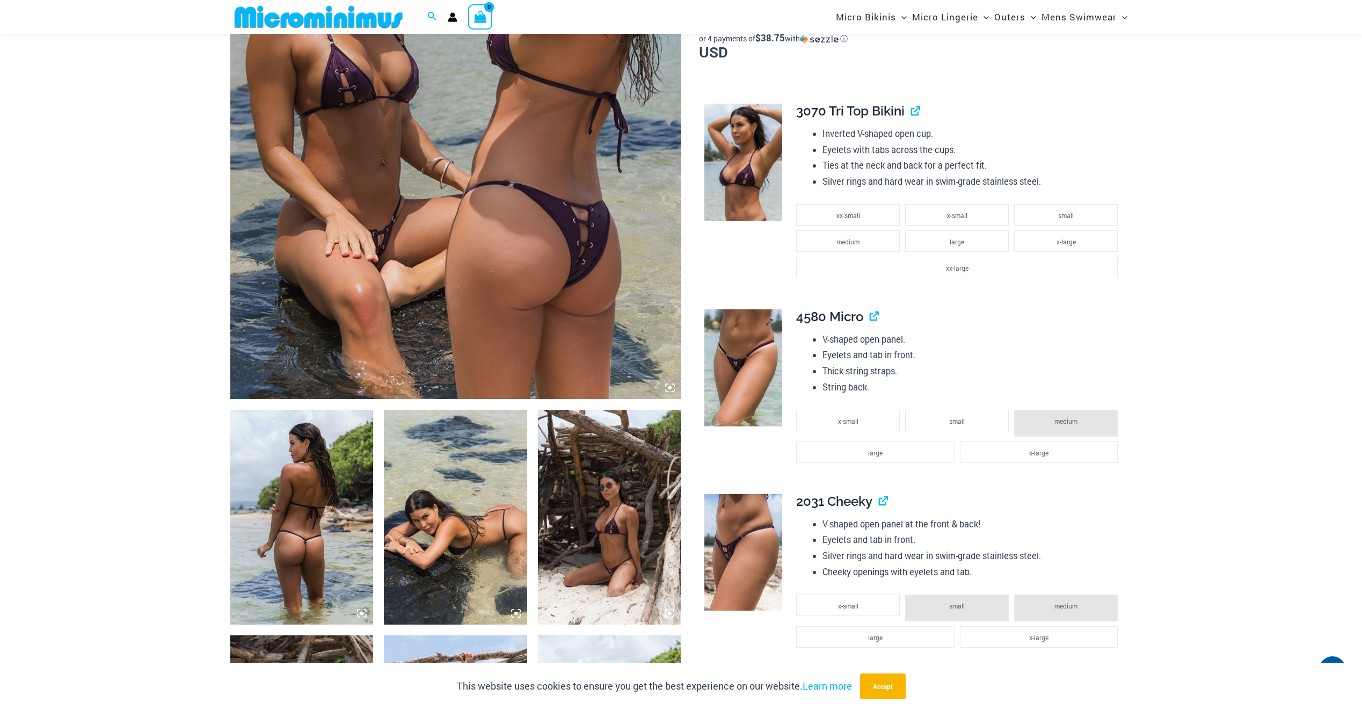
click at [731, 360] on img at bounding box center [744, 367] width 78 height 117
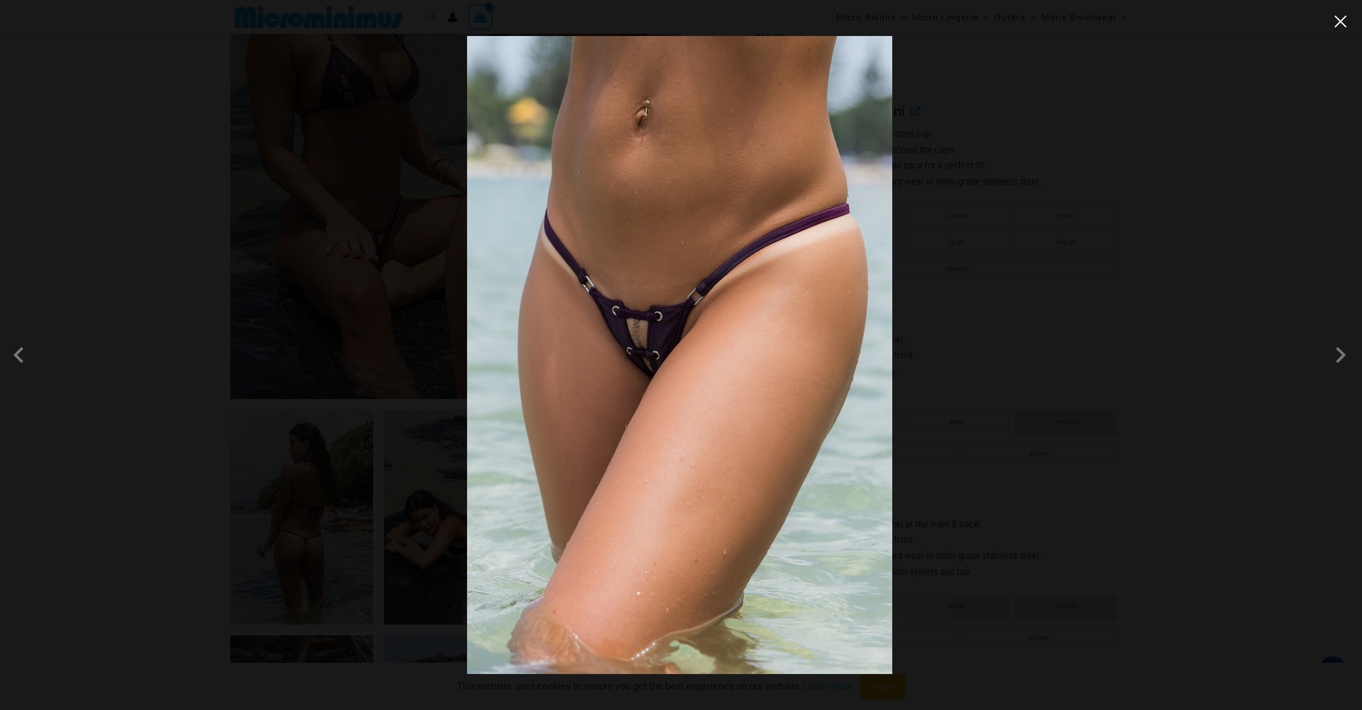
click at [1346, 24] on button "Close" at bounding box center [1341, 21] width 16 height 16
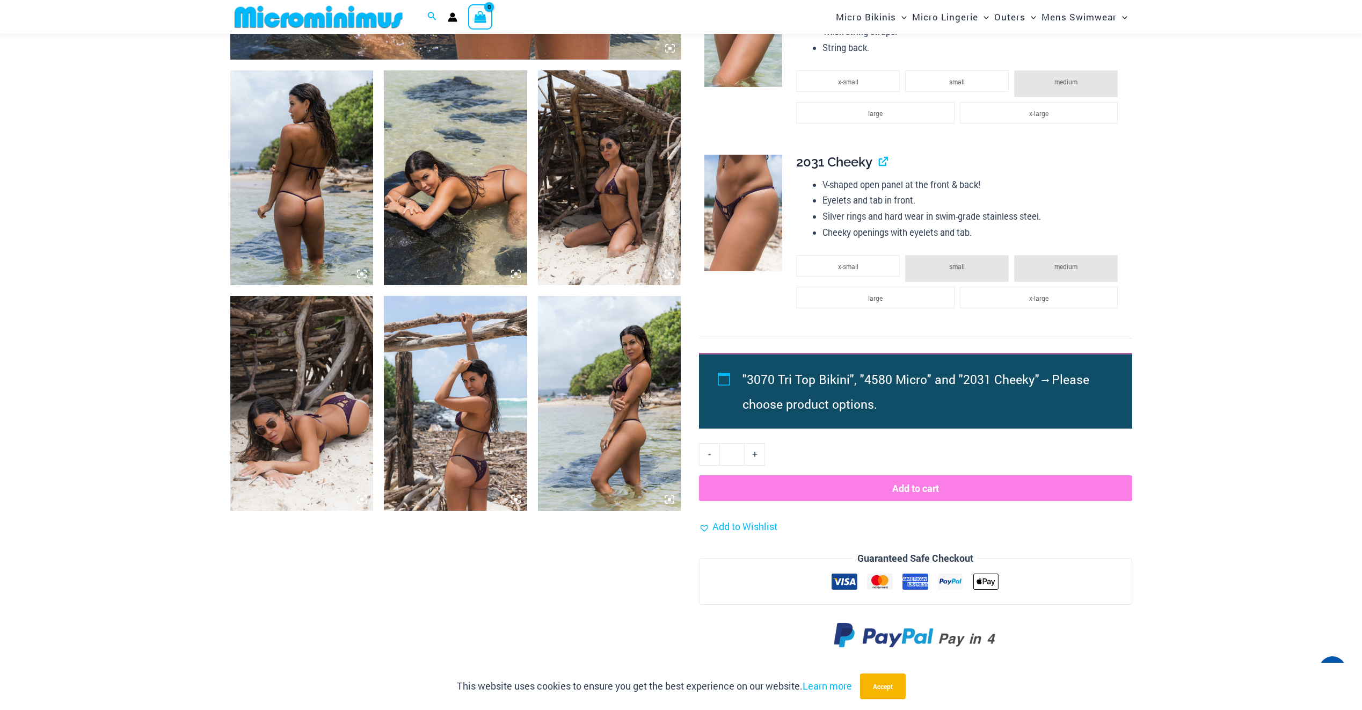
scroll to position [805, 0]
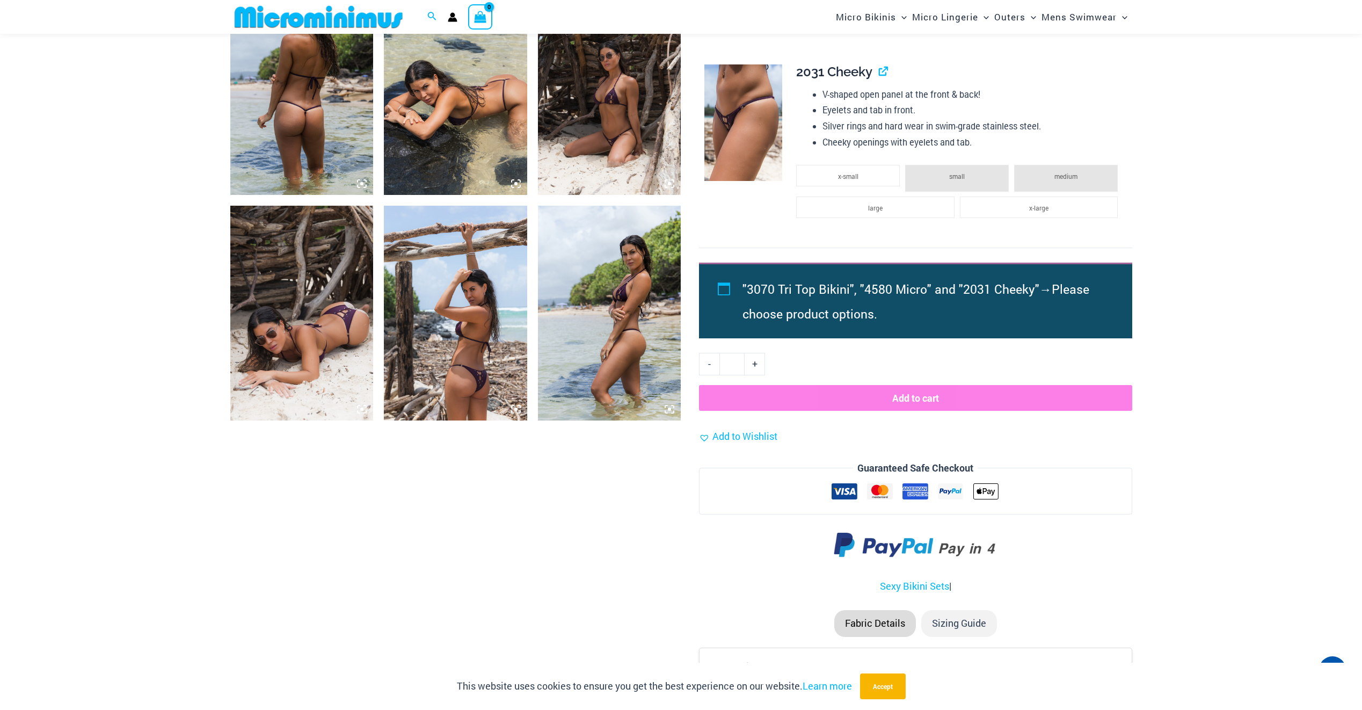
click at [442, 336] on img at bounding box center [455, 313] width 143 height 215
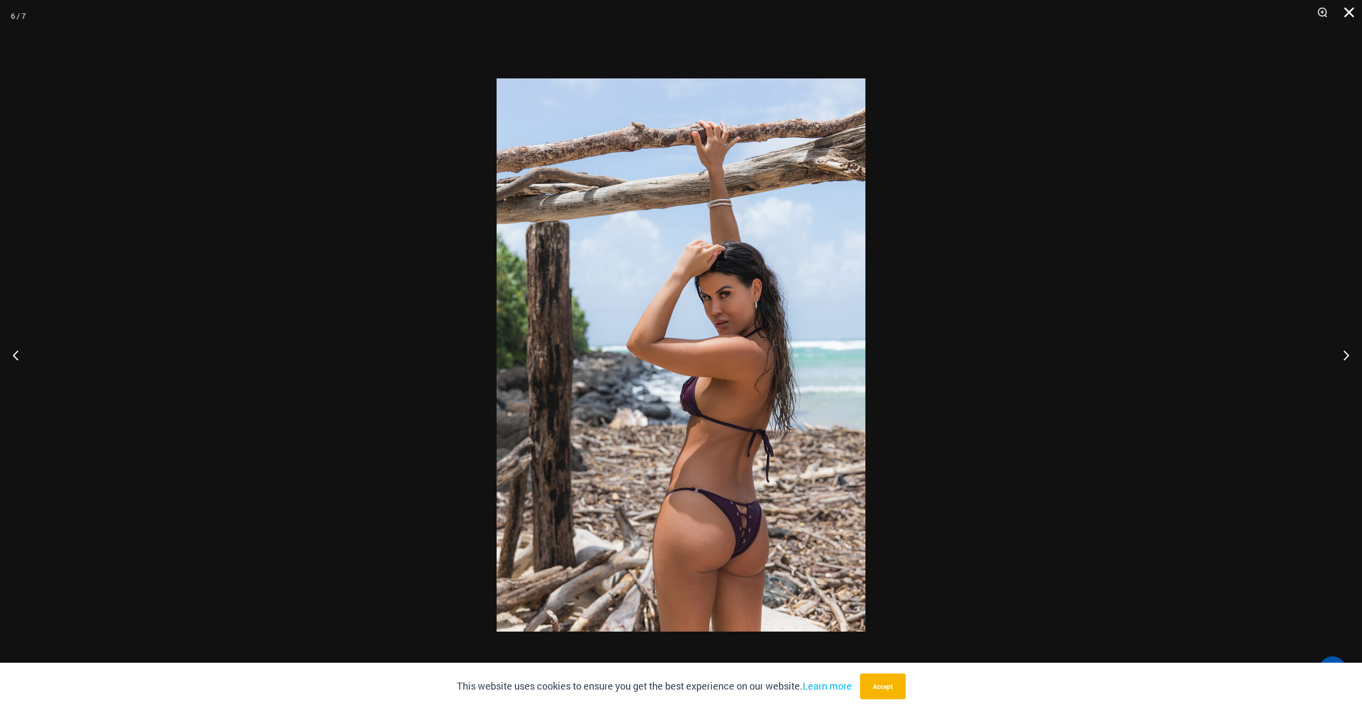
click at [1351, 12] on button "Close" at bounding box center [1345, 16] width 27 height 32
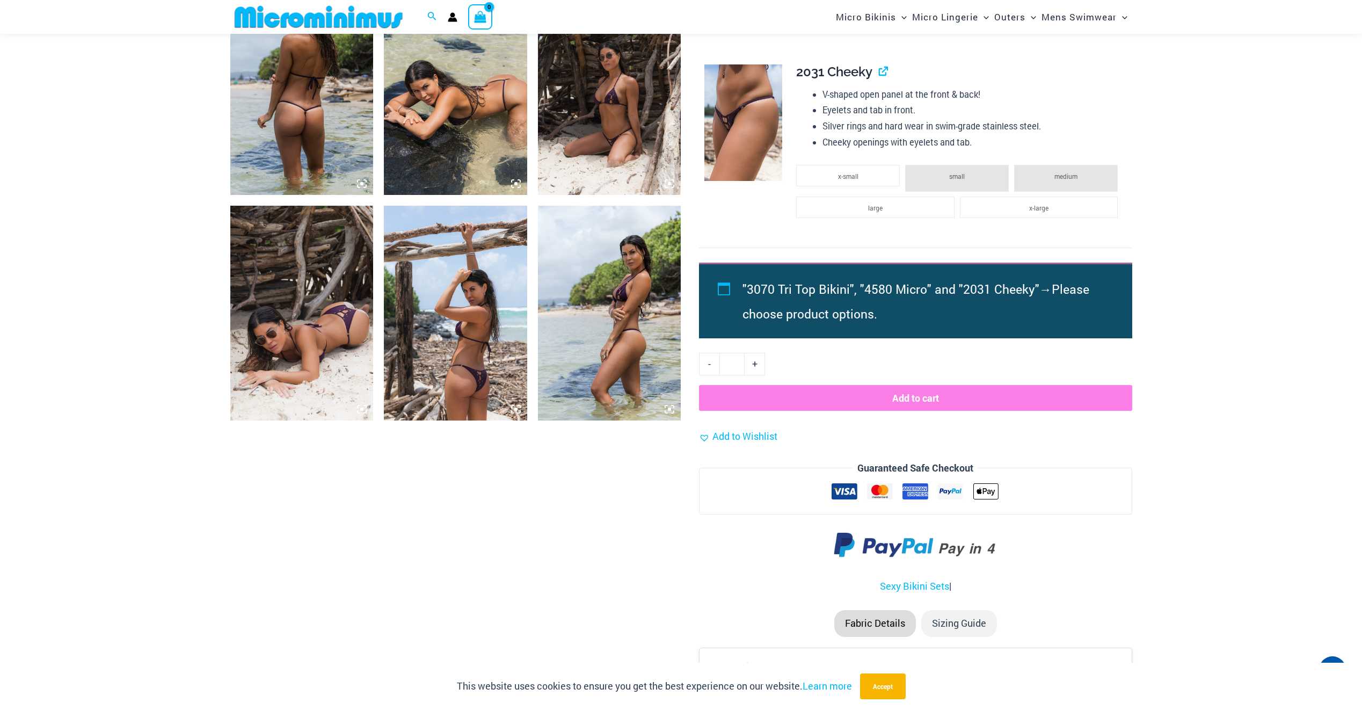
click at [569, 347] on img at bounding box center [609, 313] width 143 height 215
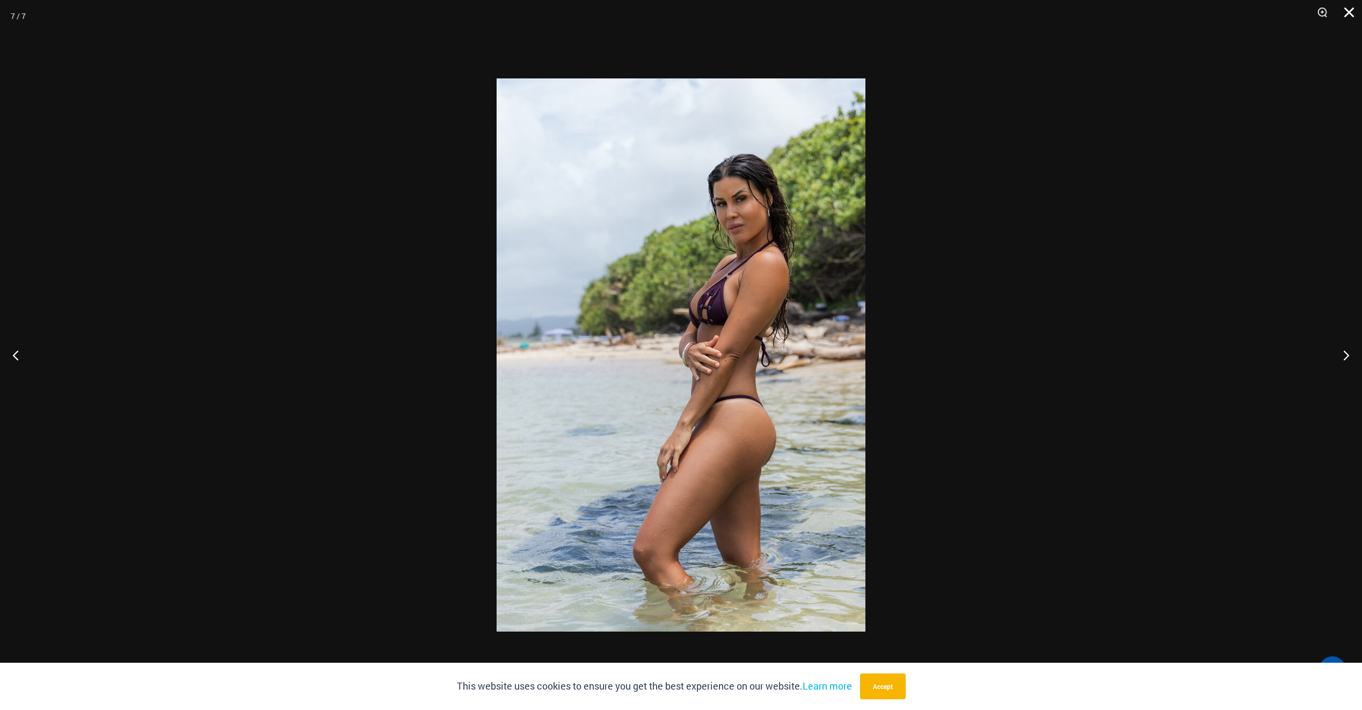
click at [1352, 11] on button "Close" at bounding box center [1345, 16] width 27 height 32
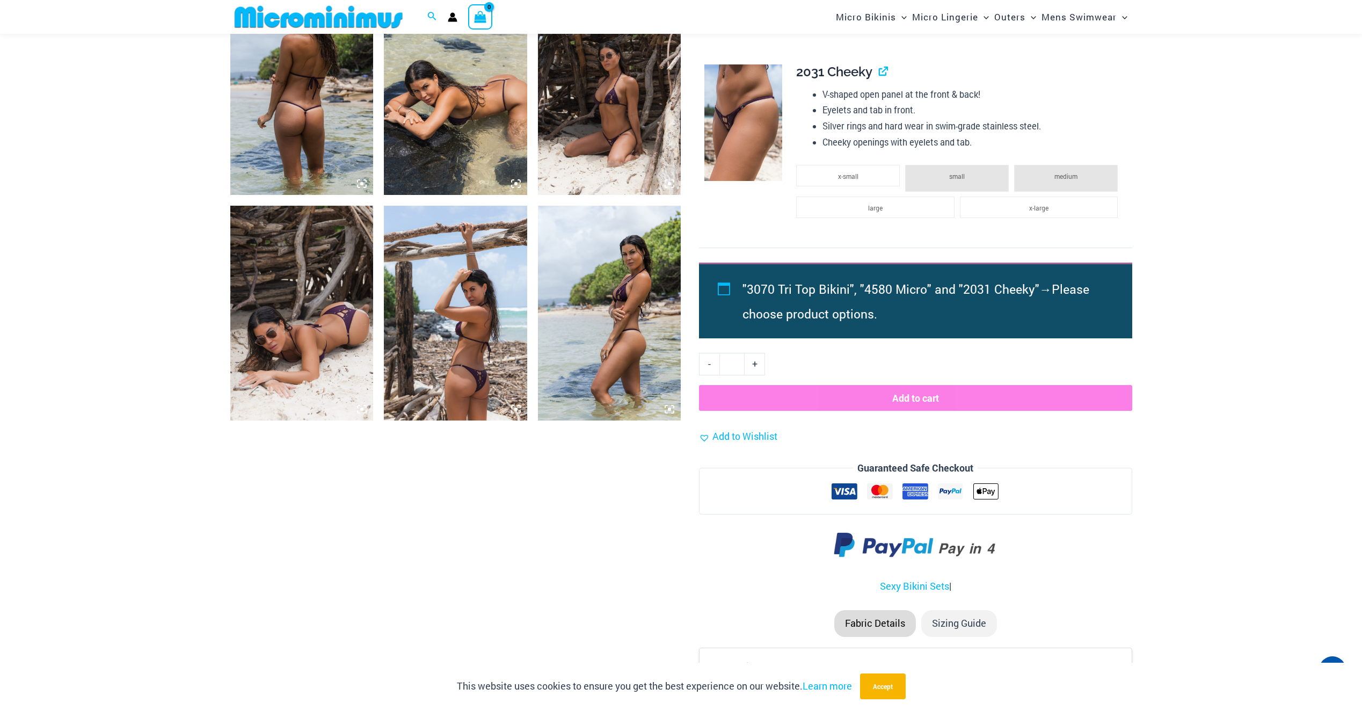
click at [300, 361] on img at bounding box center [301, 313] width 143 height 215
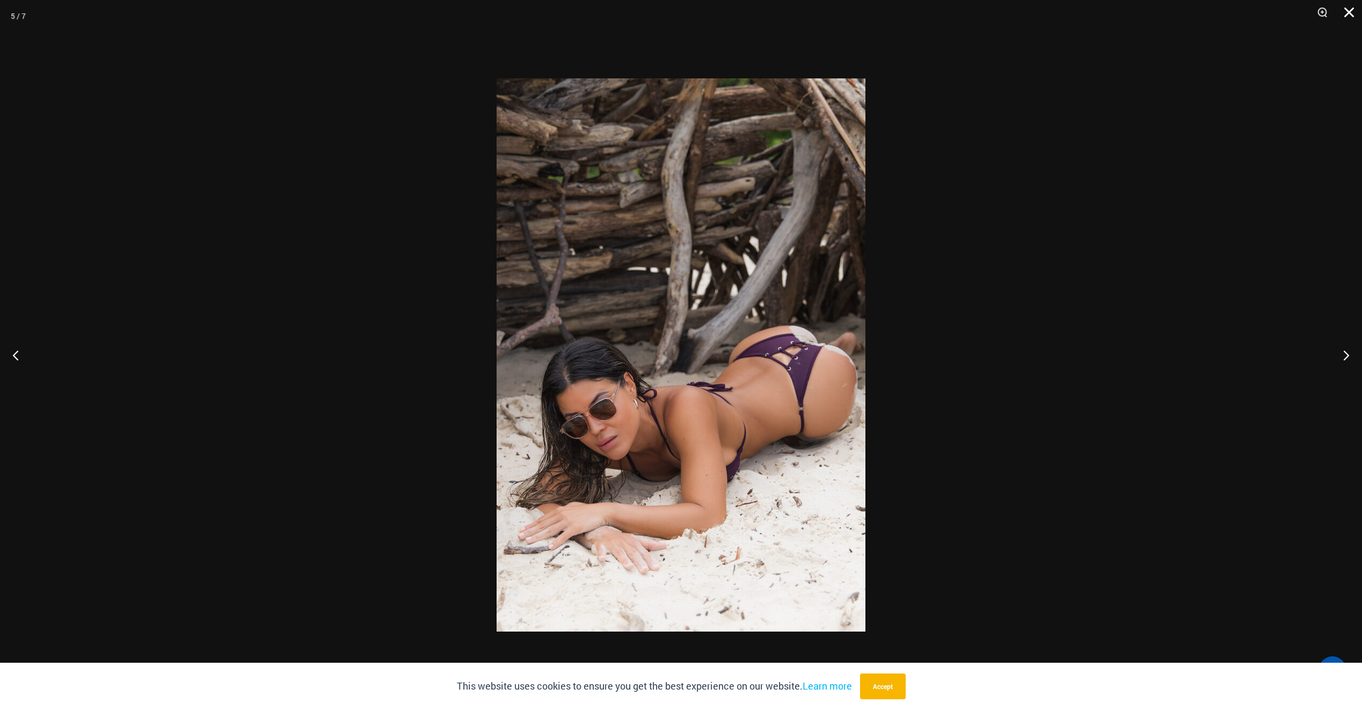
click at [1354, 11] on button "Close" at bounding box center [1345, 16] width 27 height 32
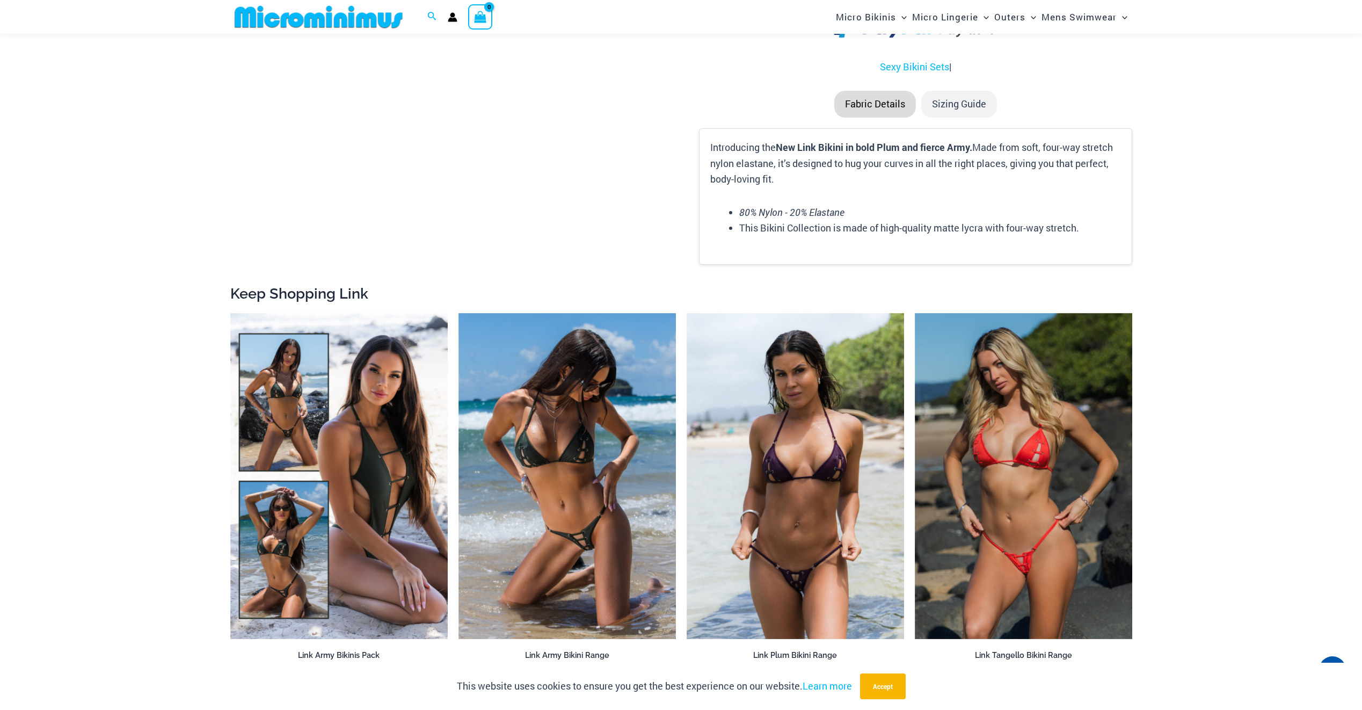
scroll to position [1449, 0]
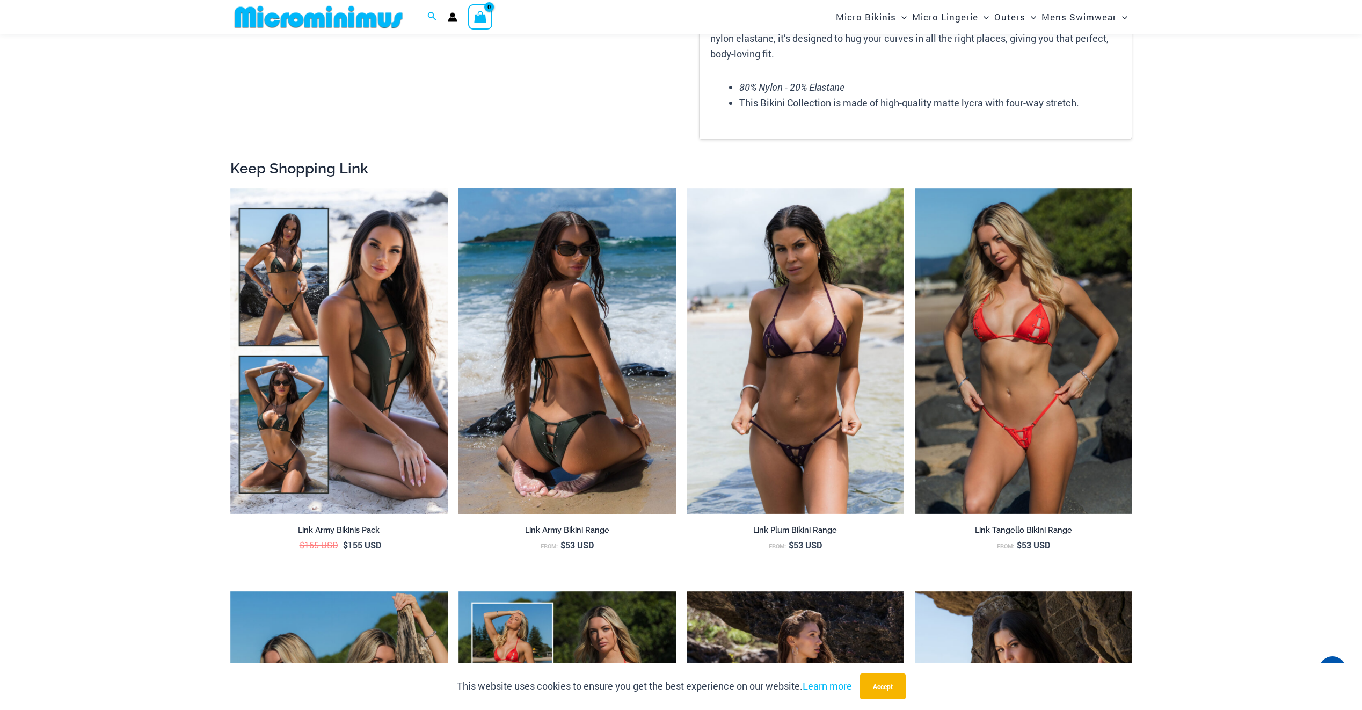
click at [594, 336] on img at bounding box center [567, 351] width 217 height 326
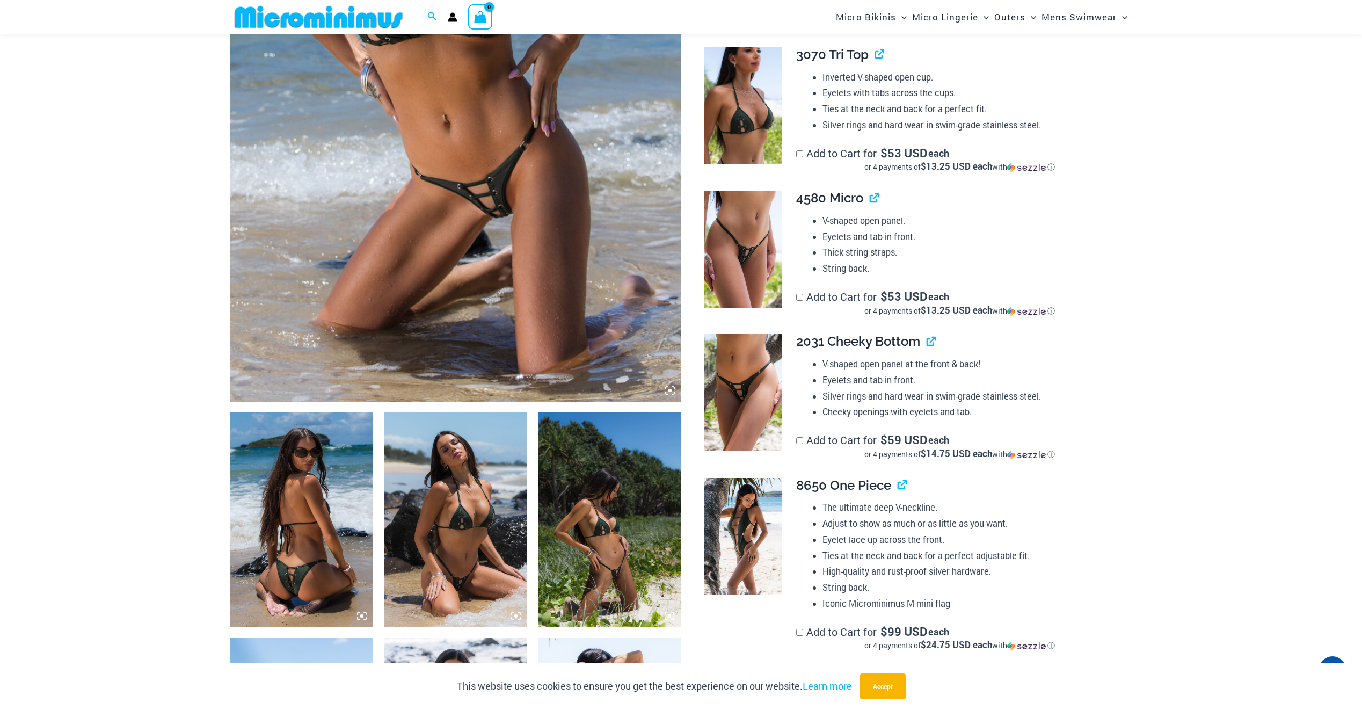
scroll to position [476, 0]
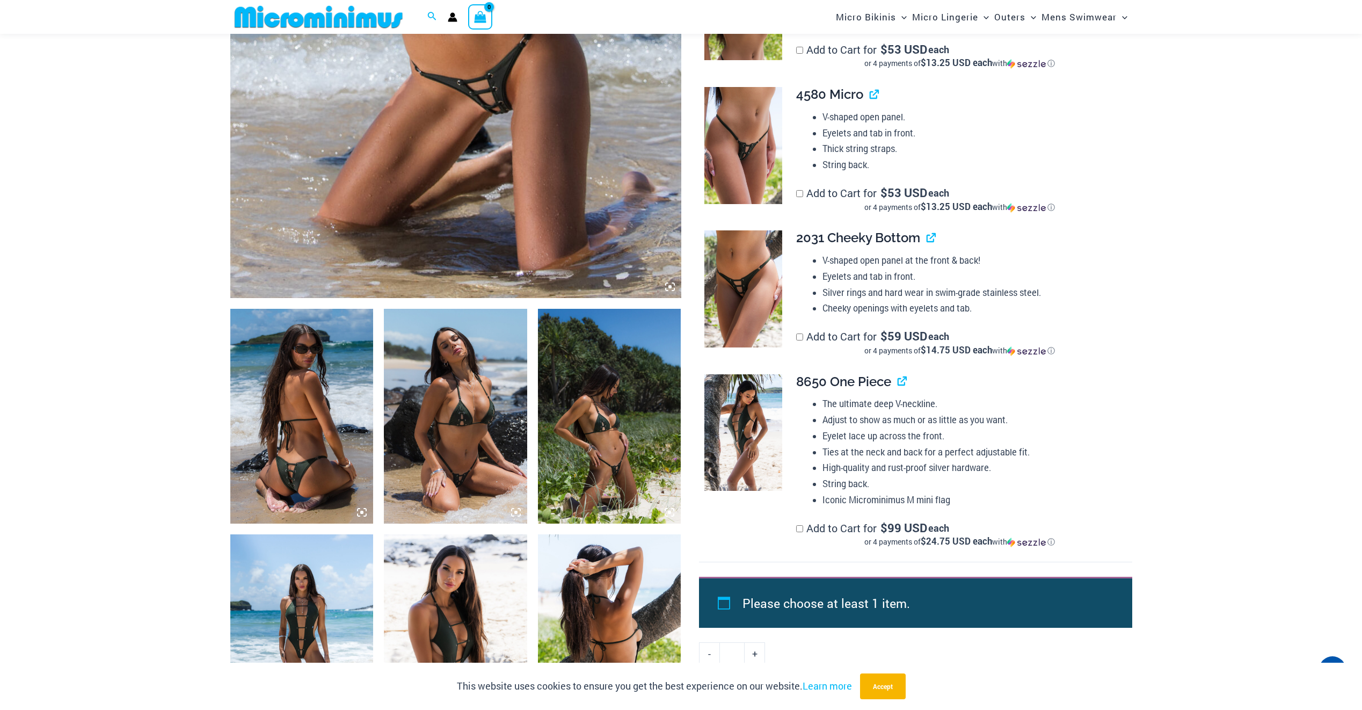
click at [767, 291] on img at bounding box center [744, 288] width 78 height 117
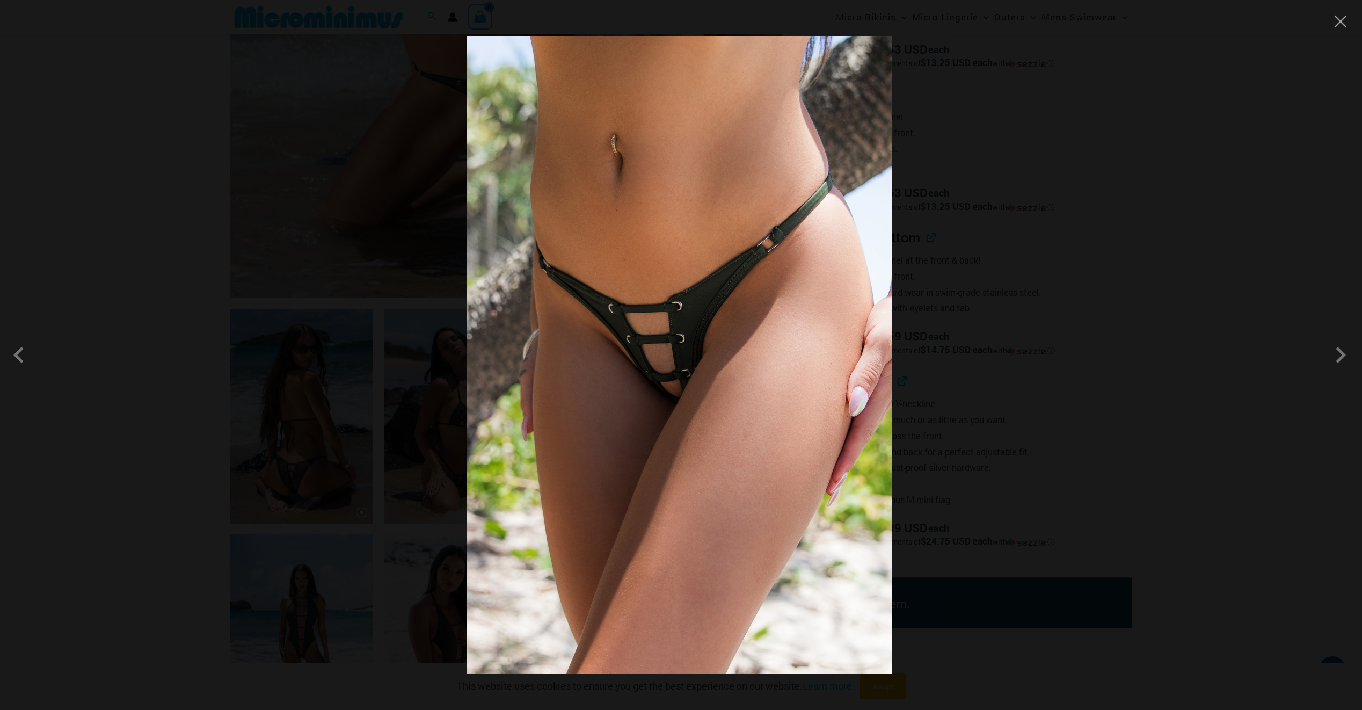
click at [1348, 31] on div at bounding box center [681, 355] width 1362 height 710
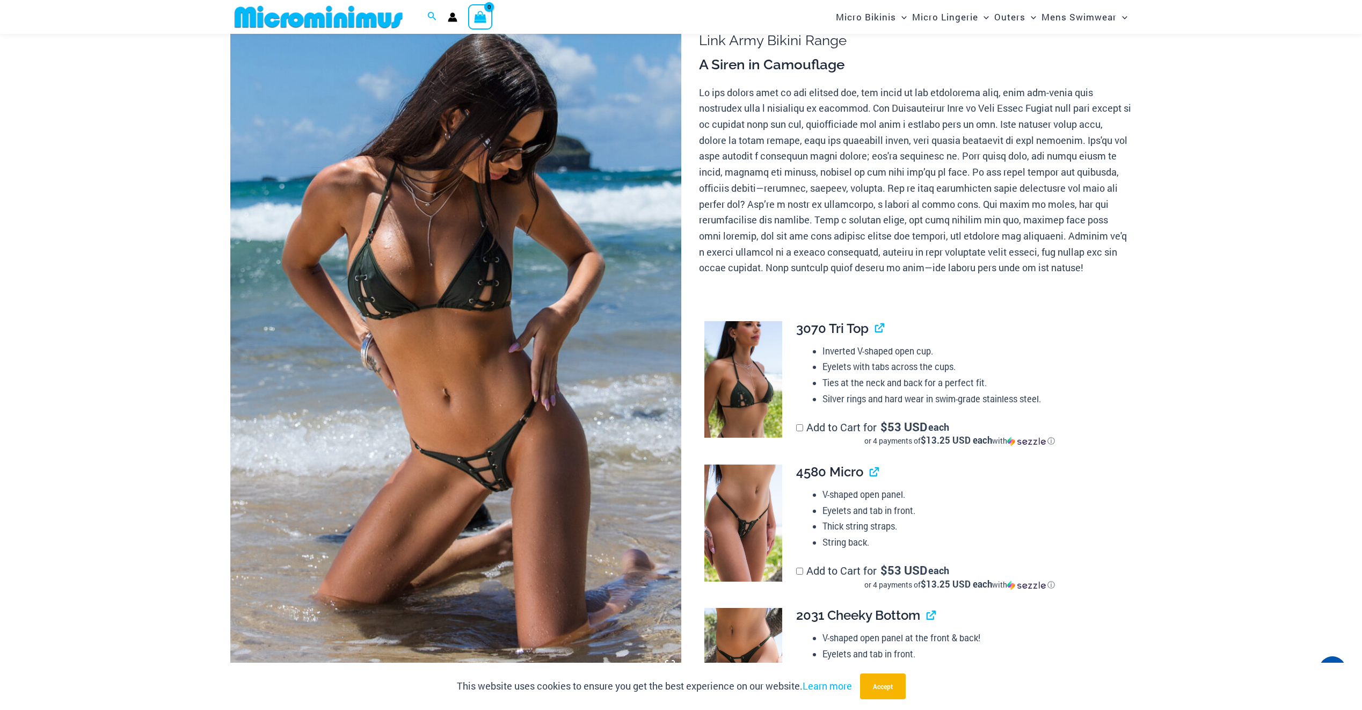
scroll to position [153, 0]
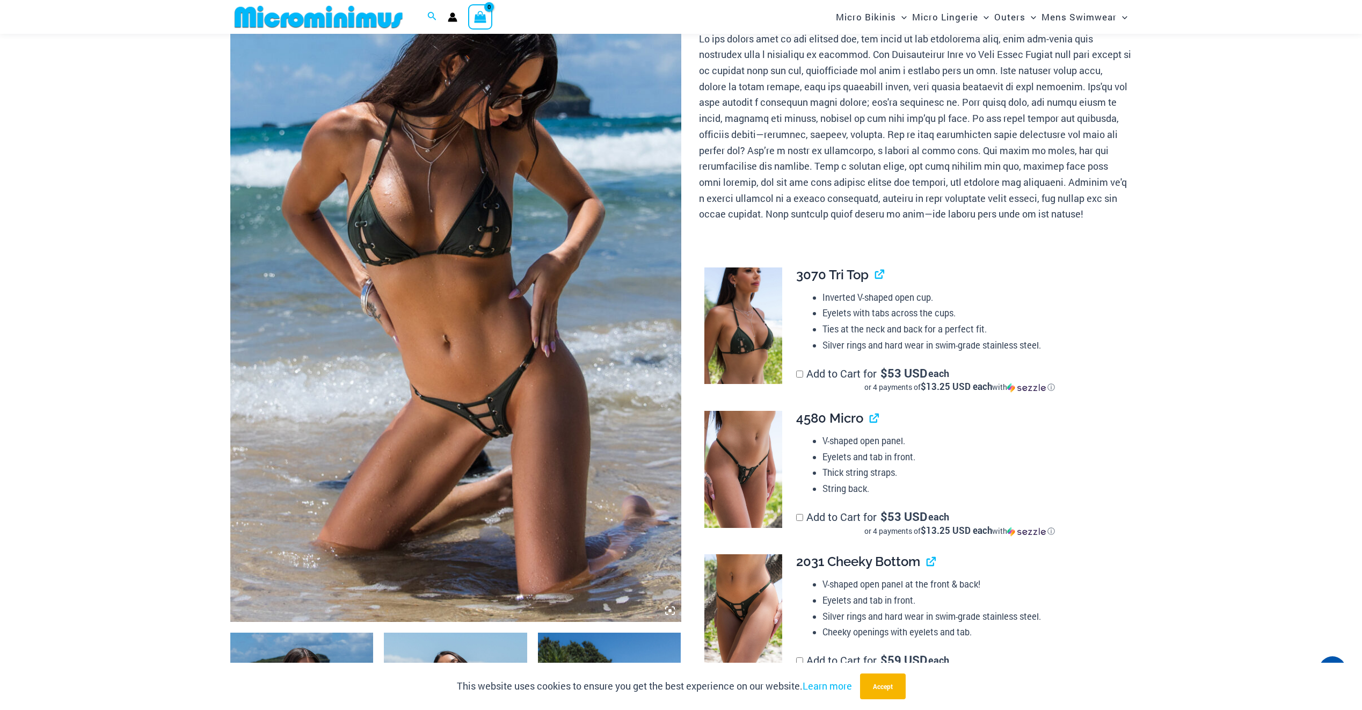
click at [338, 17] on img at bounding box center [318, 17] width 177 height 24
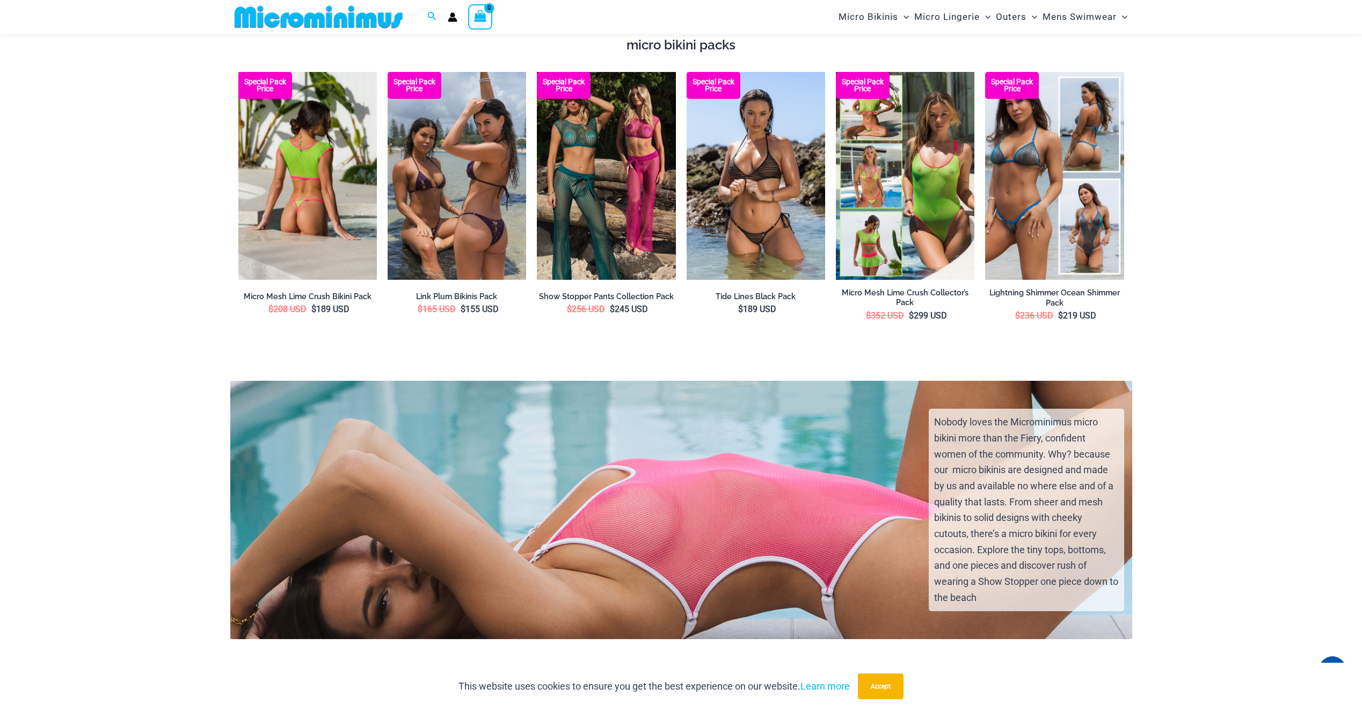
scroll to position [2353, 0]
